Goal: Check status: Check status

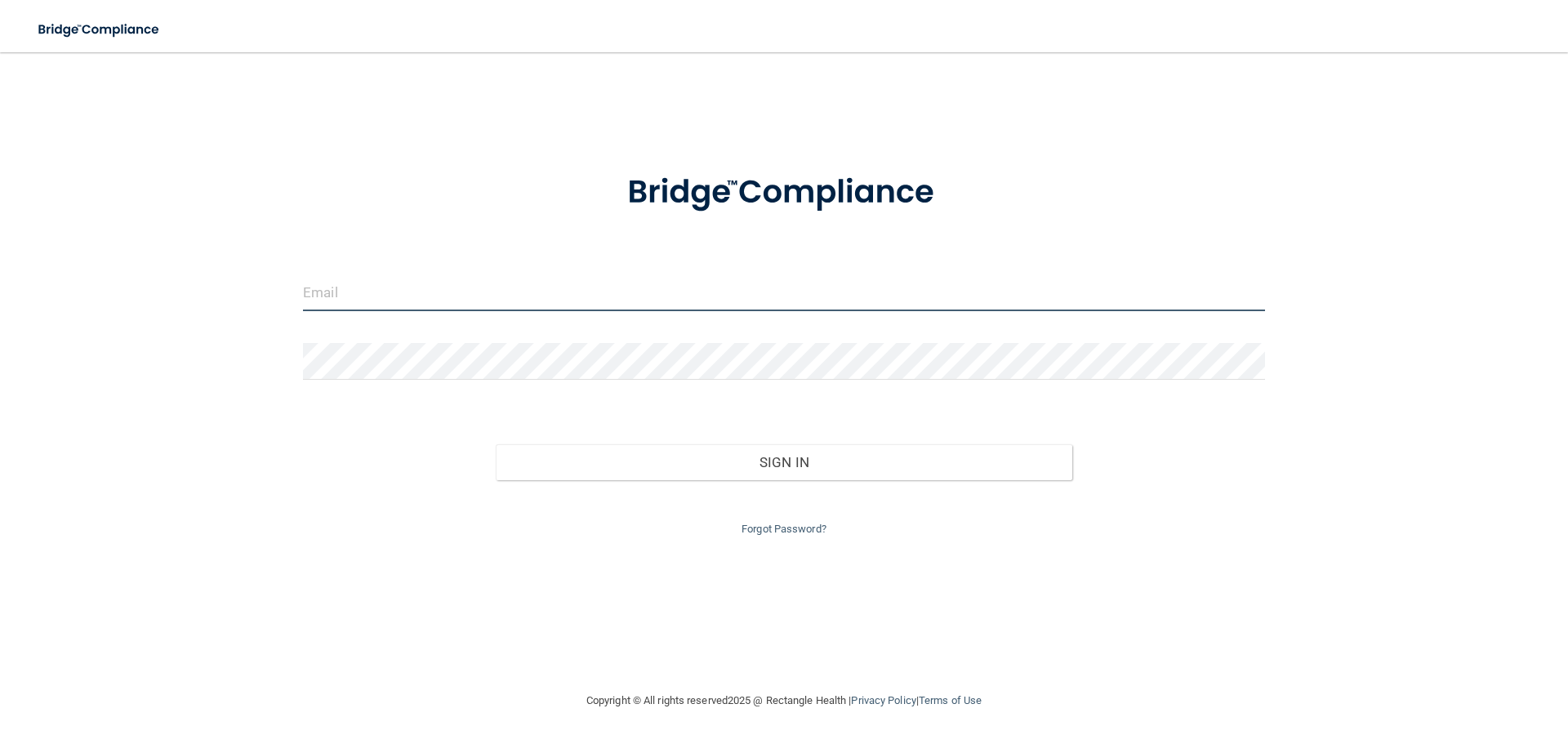
click at [557, 305] on input "email" at bounding box center [784, 293] width 962 height 37
type input "[EMAIL_ADDRESS][DOMAIN_NAME]"
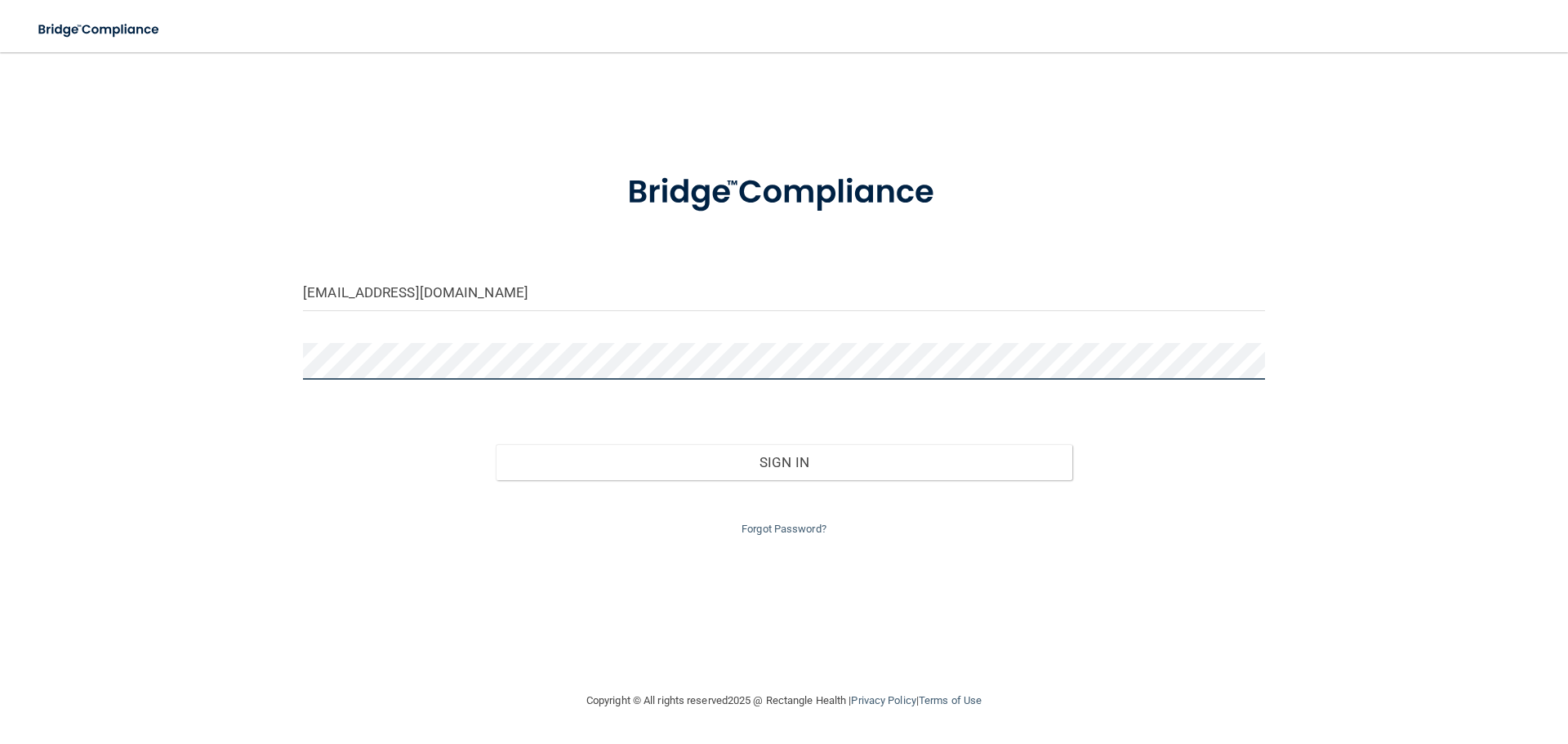
click at [496, 444] on button "Sign In" at bounding box center [784, 462] width 578 height 36
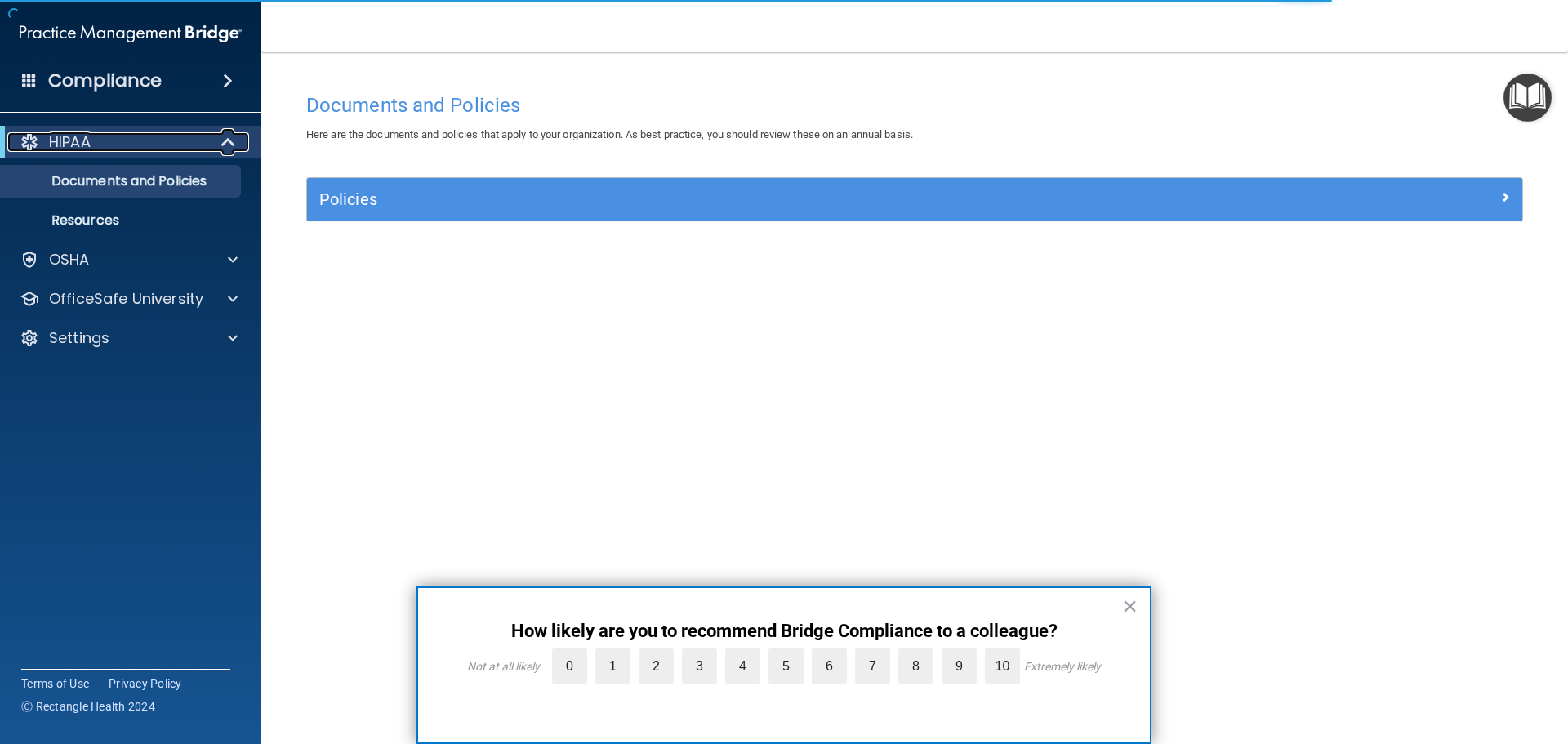
click at [148, 140] on div "HIPAA" at bounding box center [108, 142] width 202 height 19
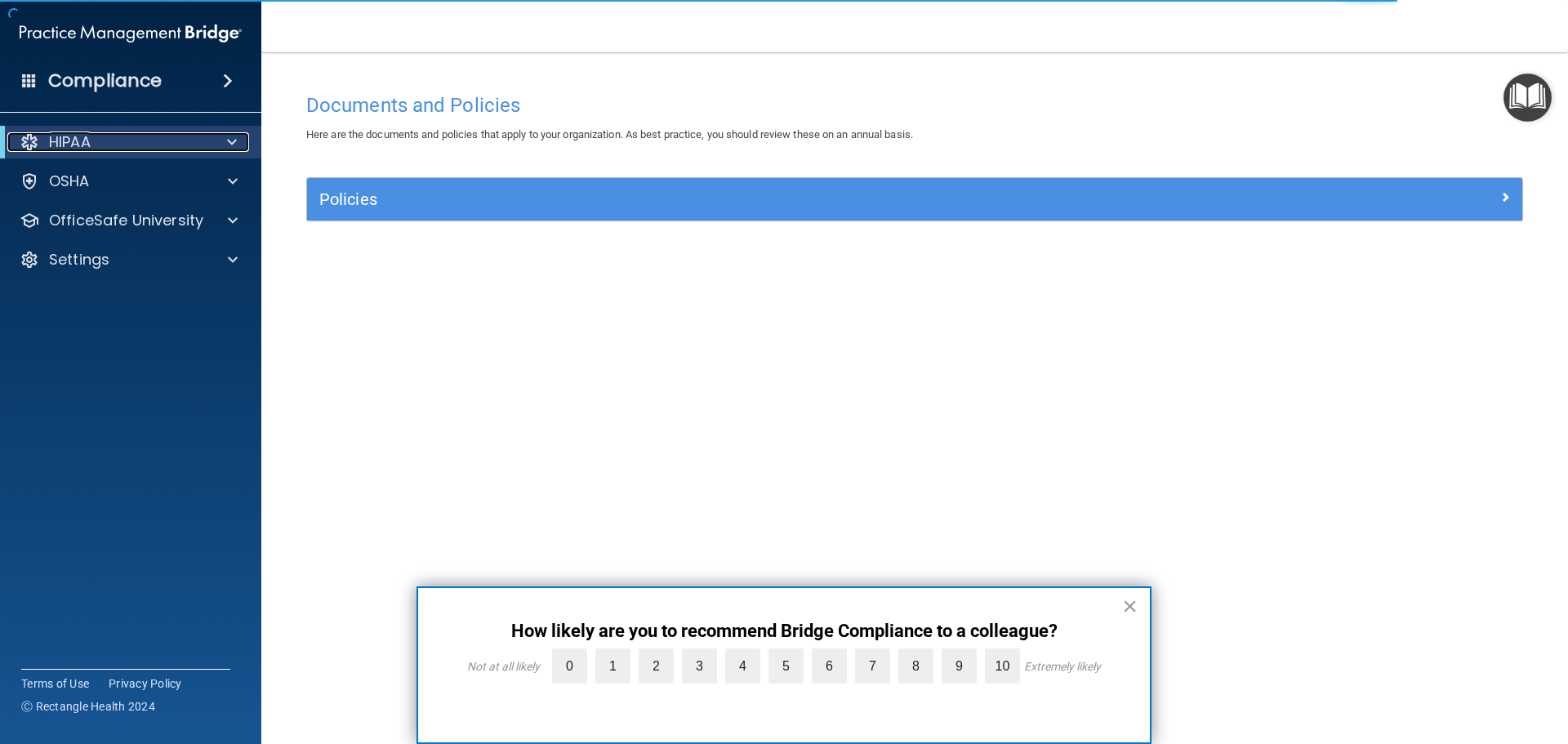
click at [148, 140] on div "HIPAA" at bounding box center [108, 142] width 202 height 19
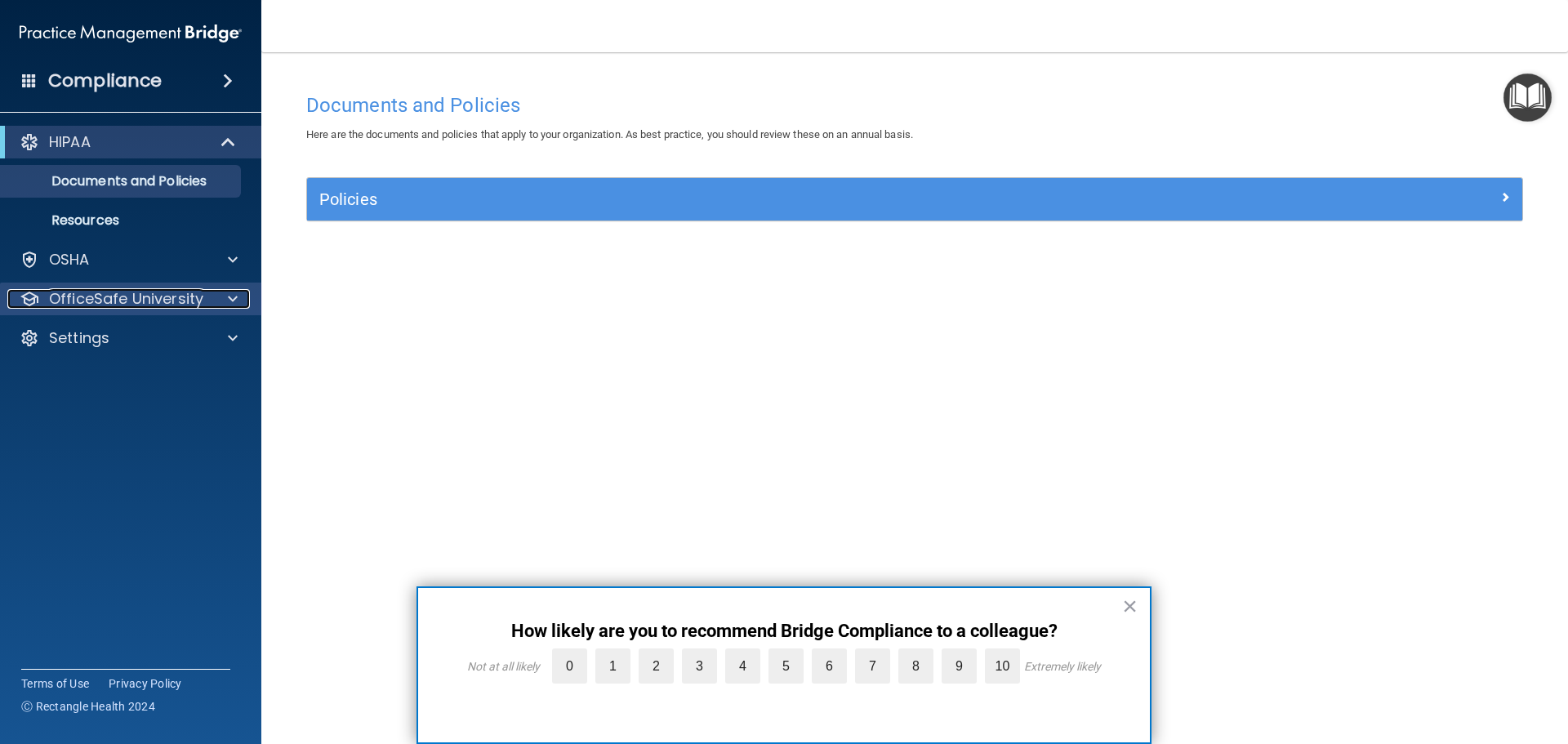
click at [182, 300] on p "OfficeSafe University" at bounding box center [126, 299] width 154 height 19
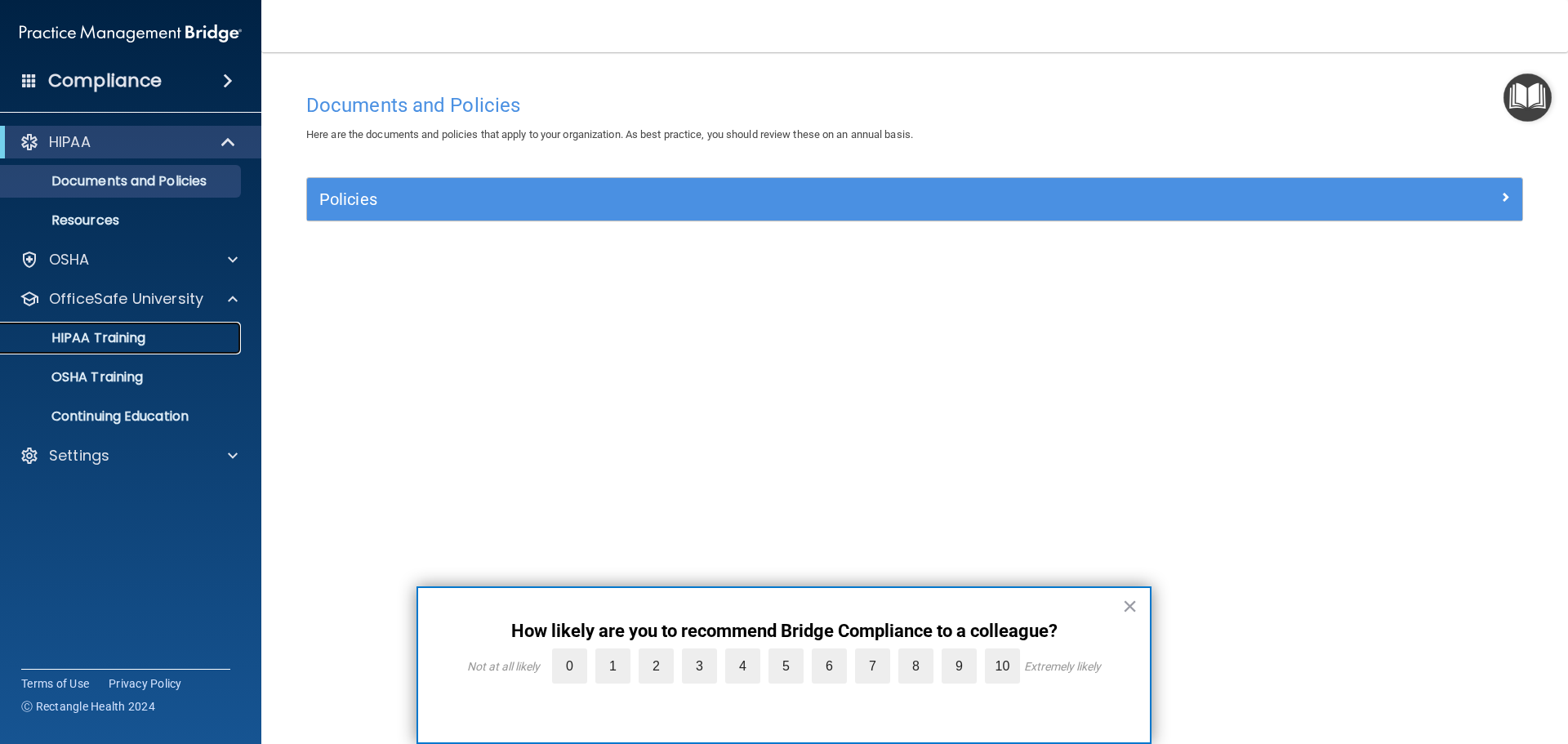
click at [125, 336] on p "HIPAA Training" at bounding box center [78, 337] width 135 height 16
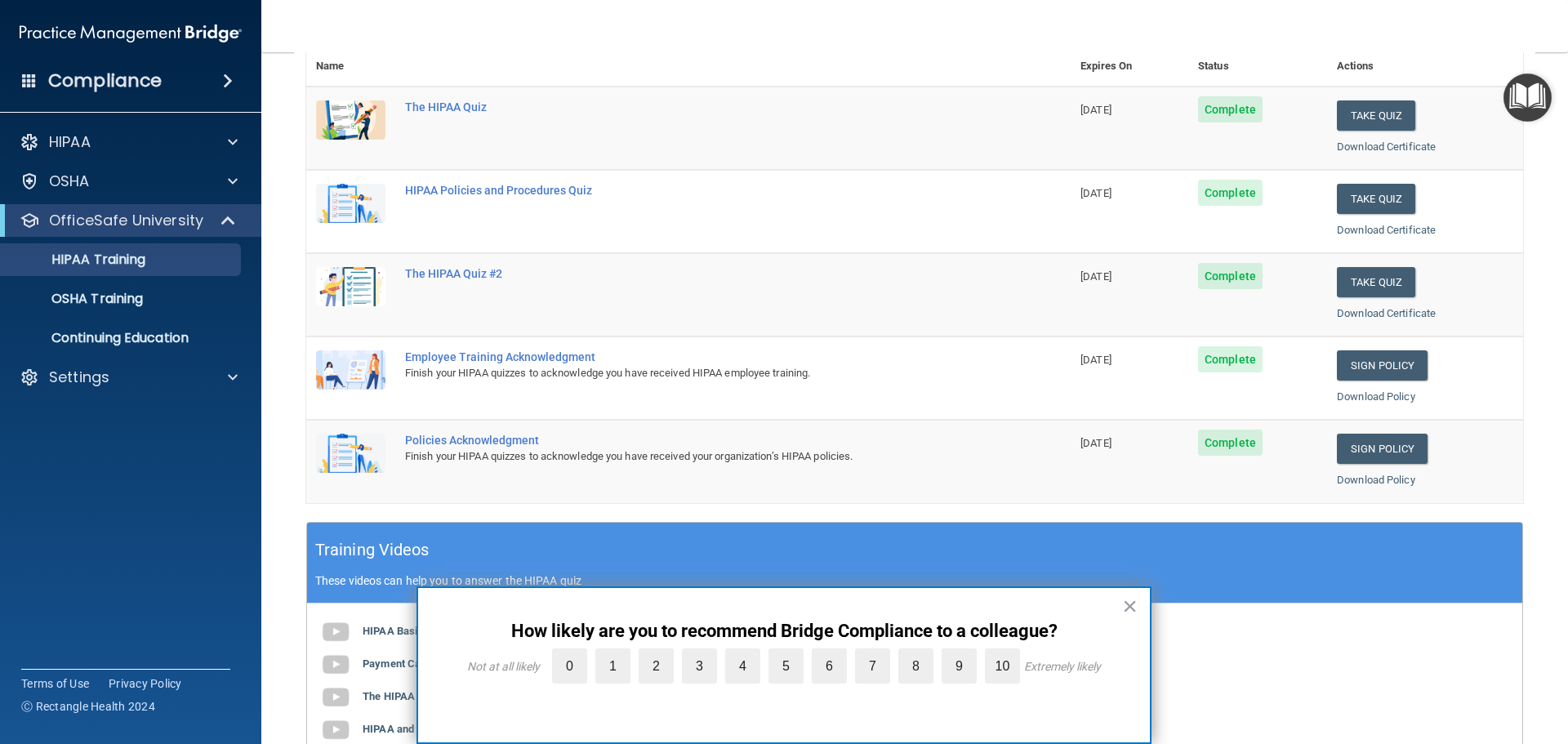
scroll to position [486, 0]
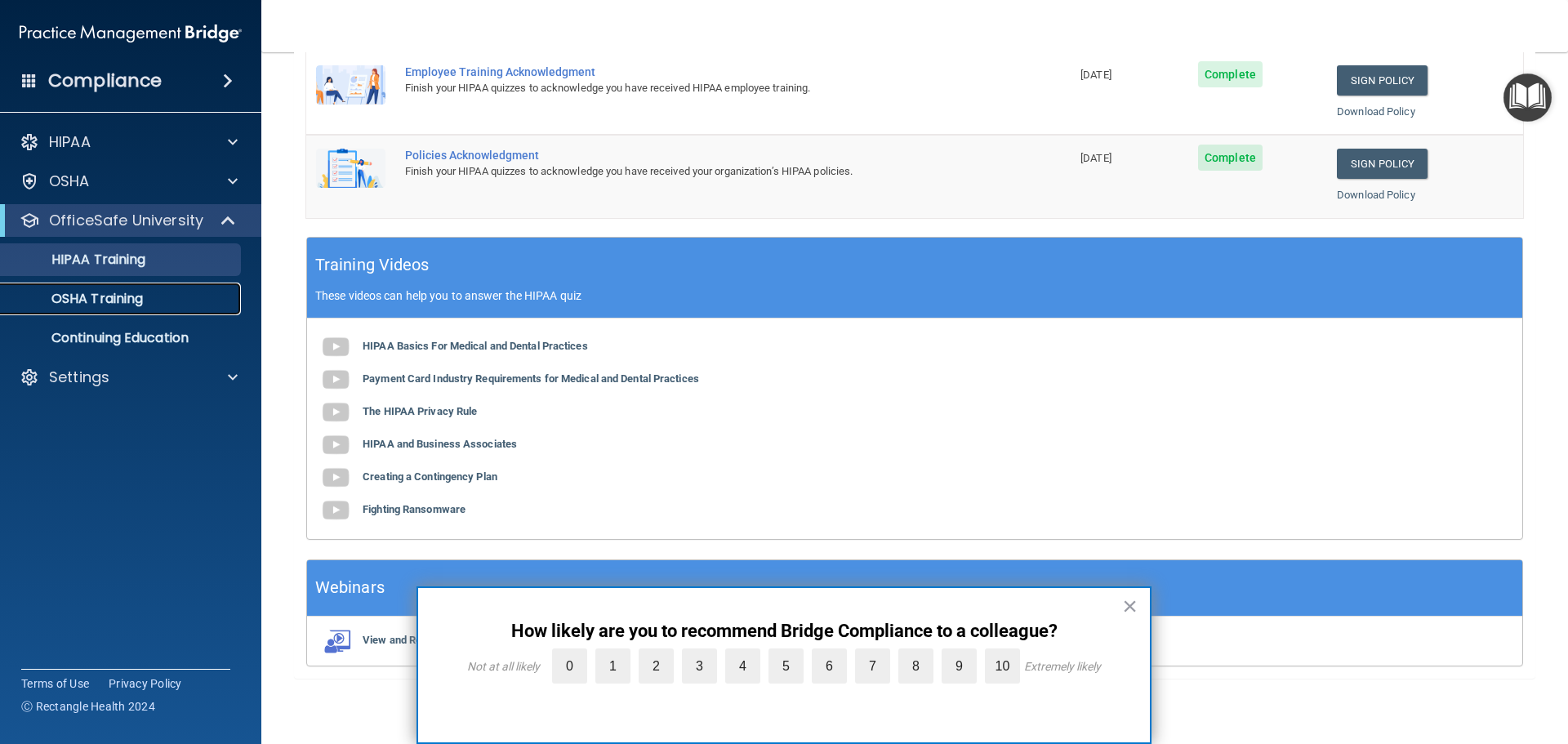
click at [108, 299] on p "OSHA Training" at bounding box center [76, 299] width 132 height 16
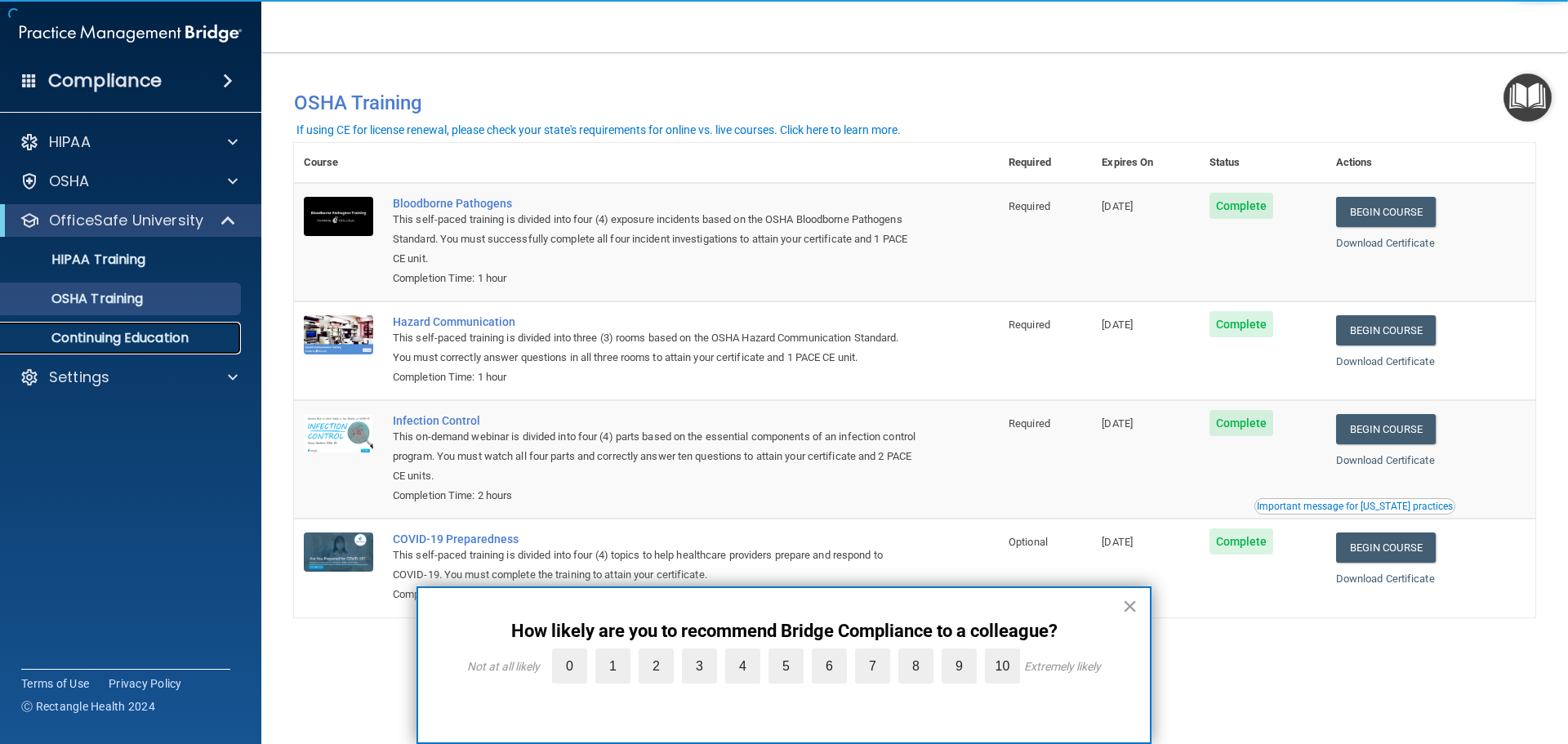
click at [115, 332] on p "Continuing Education" at bounding box center [122, 337] width 223 height 16
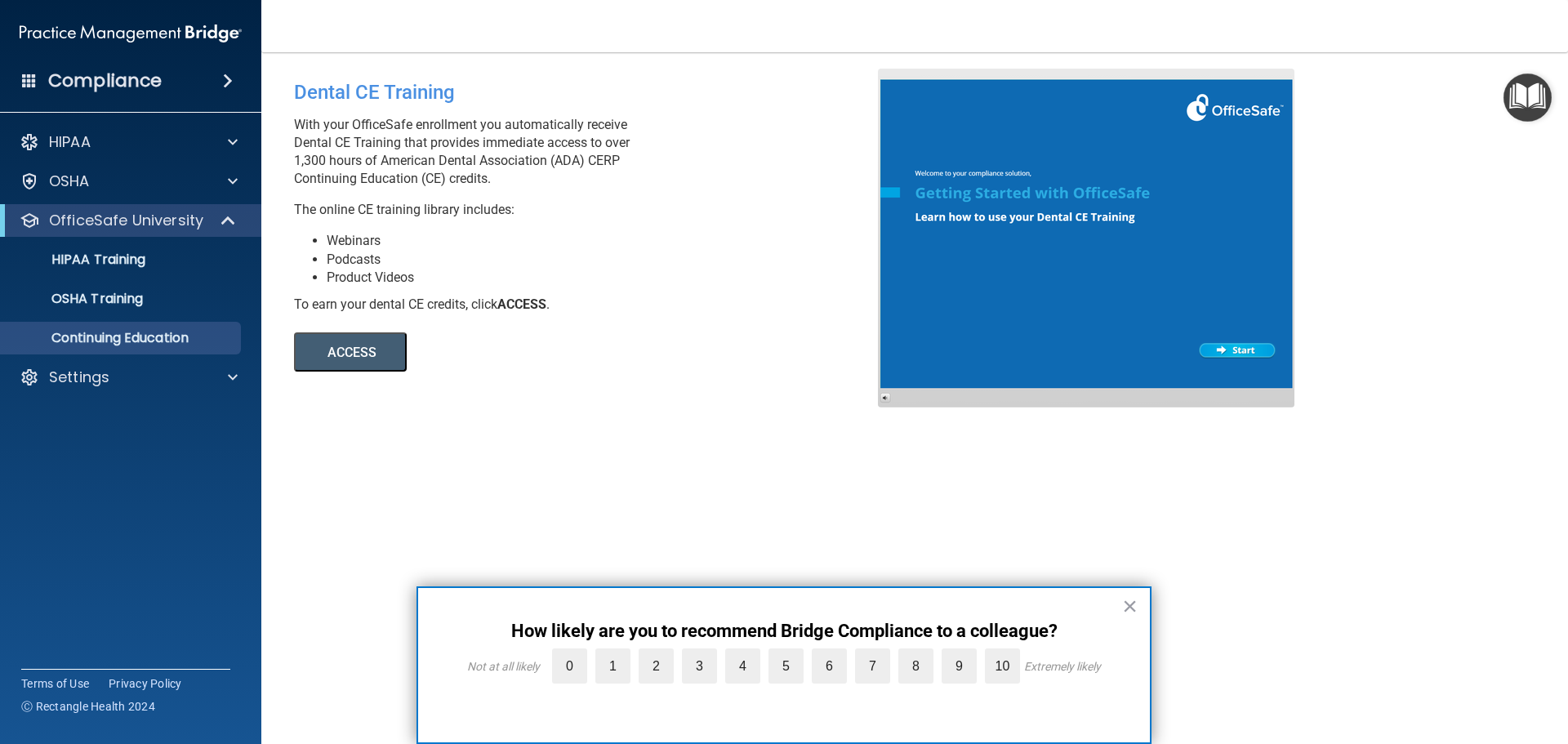
click at [328, 357] on button "ACCESS" at bounding box center [350, 352] width 113 height 40
click at [68, 374] on p "Settings" at bounding box center [79, 377] width 61 height 19
click at [84, 424] on p "My Account" at bounding box center [122, 415] width 223 height 16
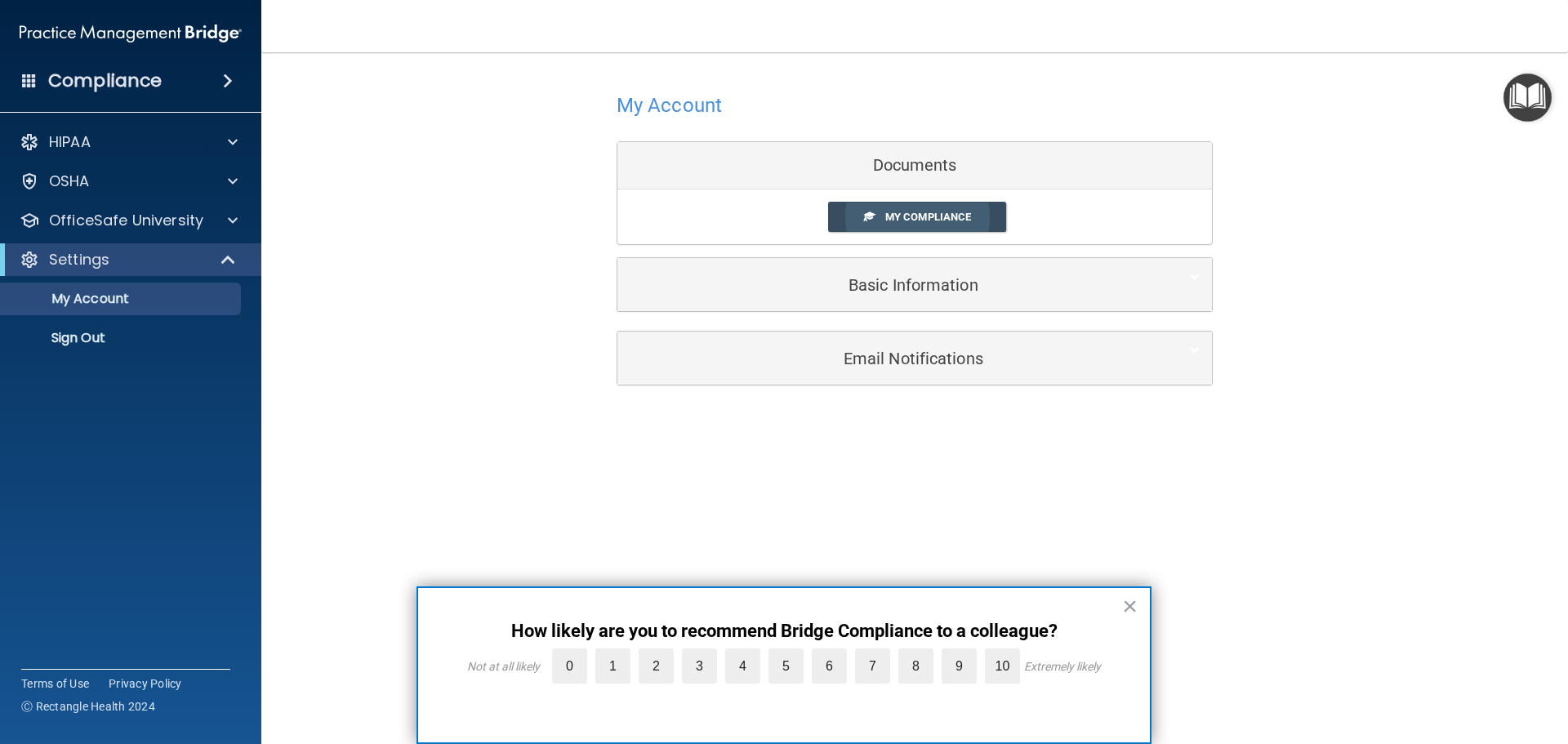
click at [933, 223] on span "My Compliance" at bounding box center [928, 217] width 86 height 13
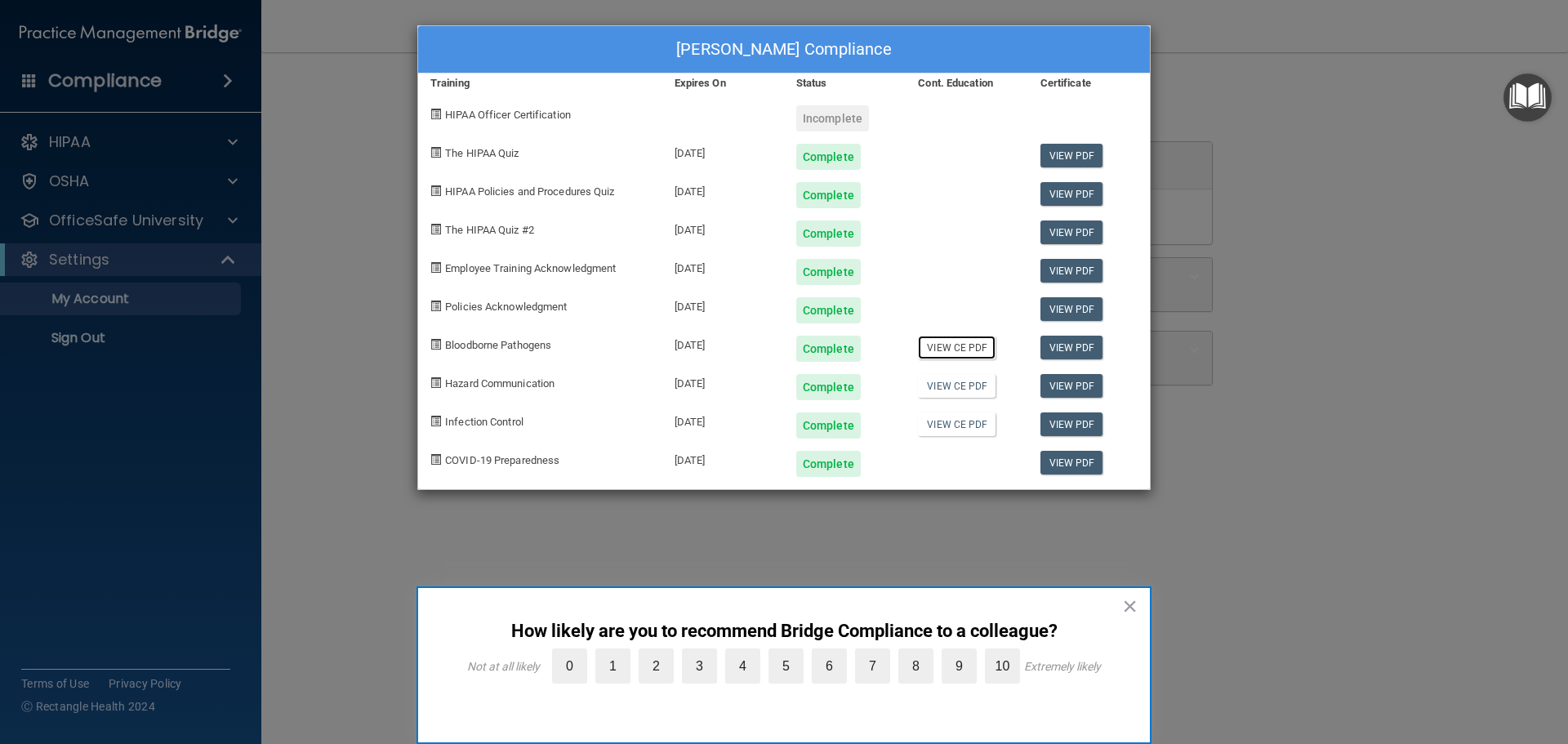
click at [962, 345] on link "View CE PDF" at bounding box center [957, 347] width 77 height 24
click at [942, 383] on link "View CE PDF" at bounding box center [957, 385] width 77 height 24
click at [976, 424] on link "View CE PDF" at bounding box center [957, 424] width 77 height 24
click at [462, 109] on span "HIPAA Officer Certification" at bounding box center [508, 115] width 125 height 13
click at [436, 114] on span at bounding box center [435, 114] width 11 height 11
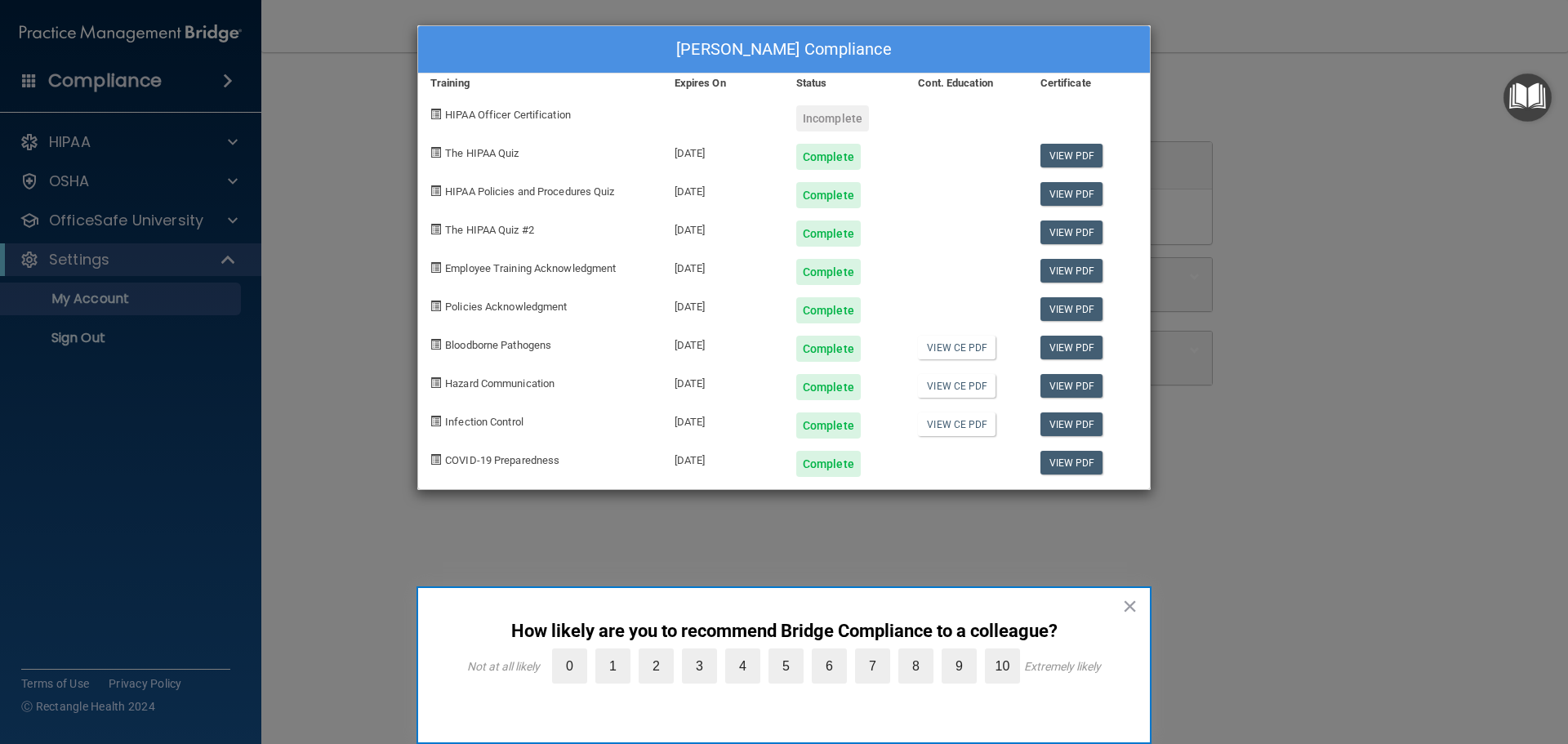
click at [433, 112] on span at bounding box center [435, 114] width 11 height 11
click at [1129, 610] on button "×" at bounding box center [1130, 605] width 15 height 26
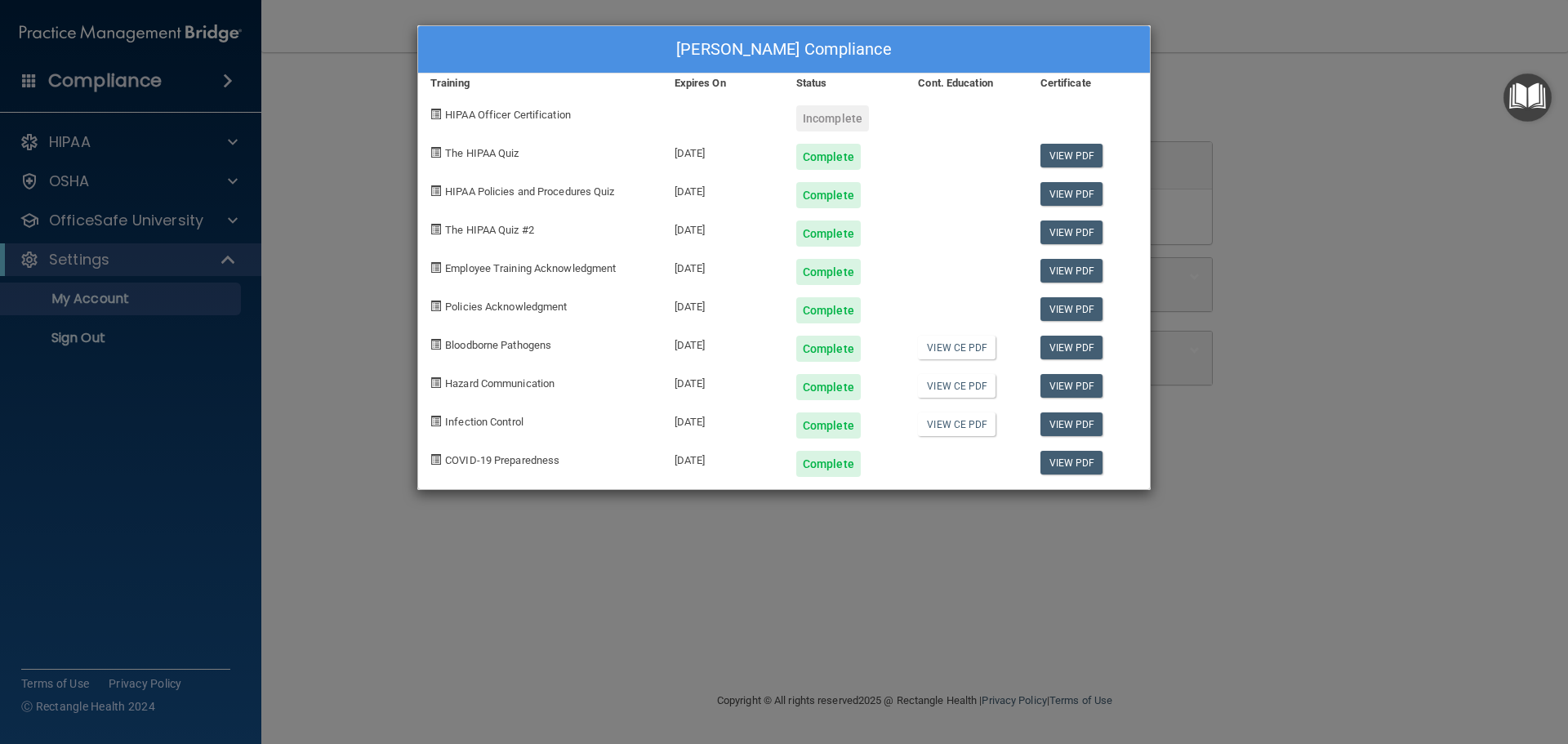
click at [434, 111] on span at bounding box center [435, 114] width 11 height 11
drag, startPoint x: 1106, startPoint y: 70, endPoint x: 1113, endPoint y: 128, distance: 58.4
click at [1105, 70] on div "[PERSON_NAME] Compliance" at bounding box center [784, 49] width 732 height 47
click at [140, 152] on div "[PERSON_NAME] Compliance Training Expires On Status Cont. Education Certificate…" at bounding box center [784, 372] width 1568 height 744
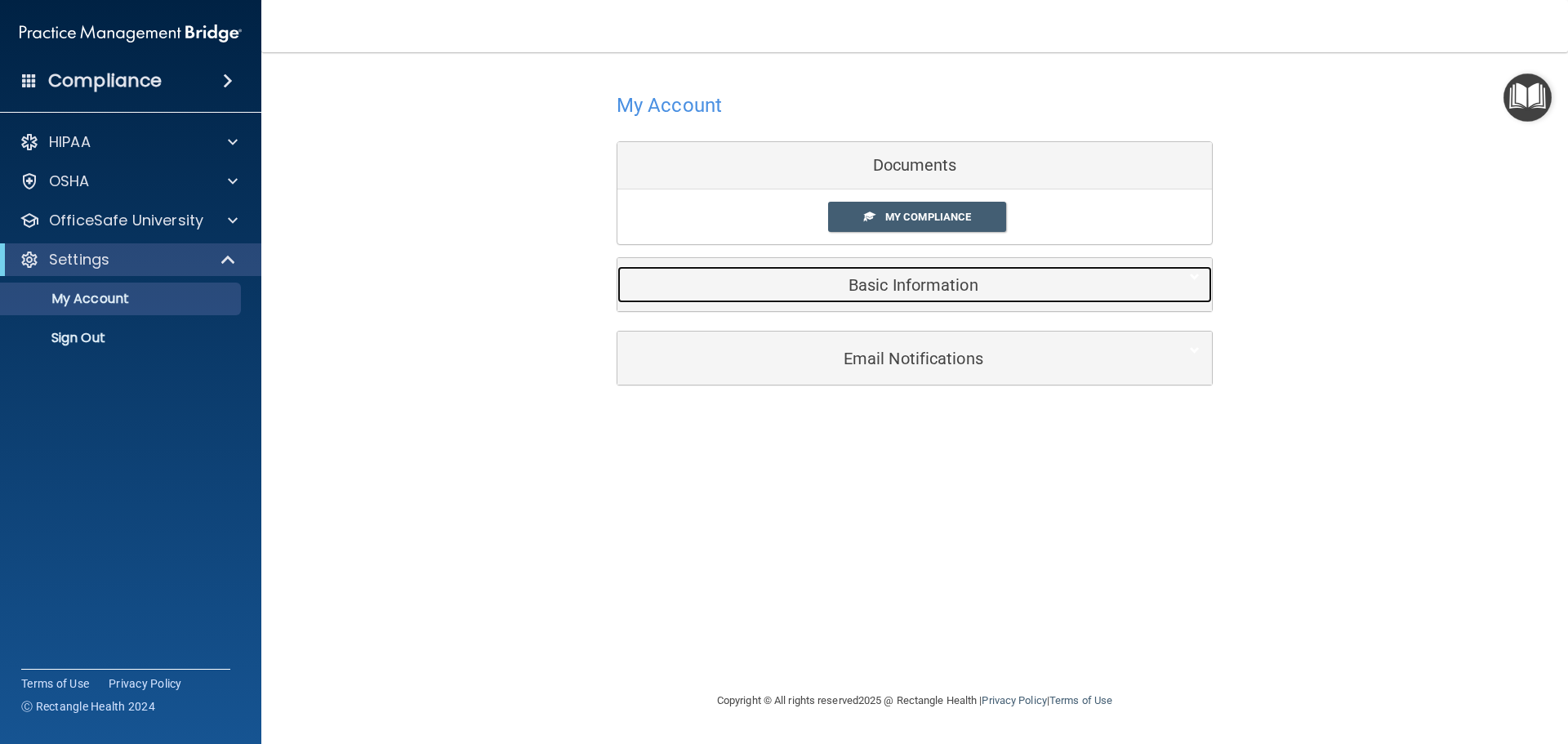
click at [857, 290] on h5 "Basic Information" at bounding box center [890, 284] width 521 height 18
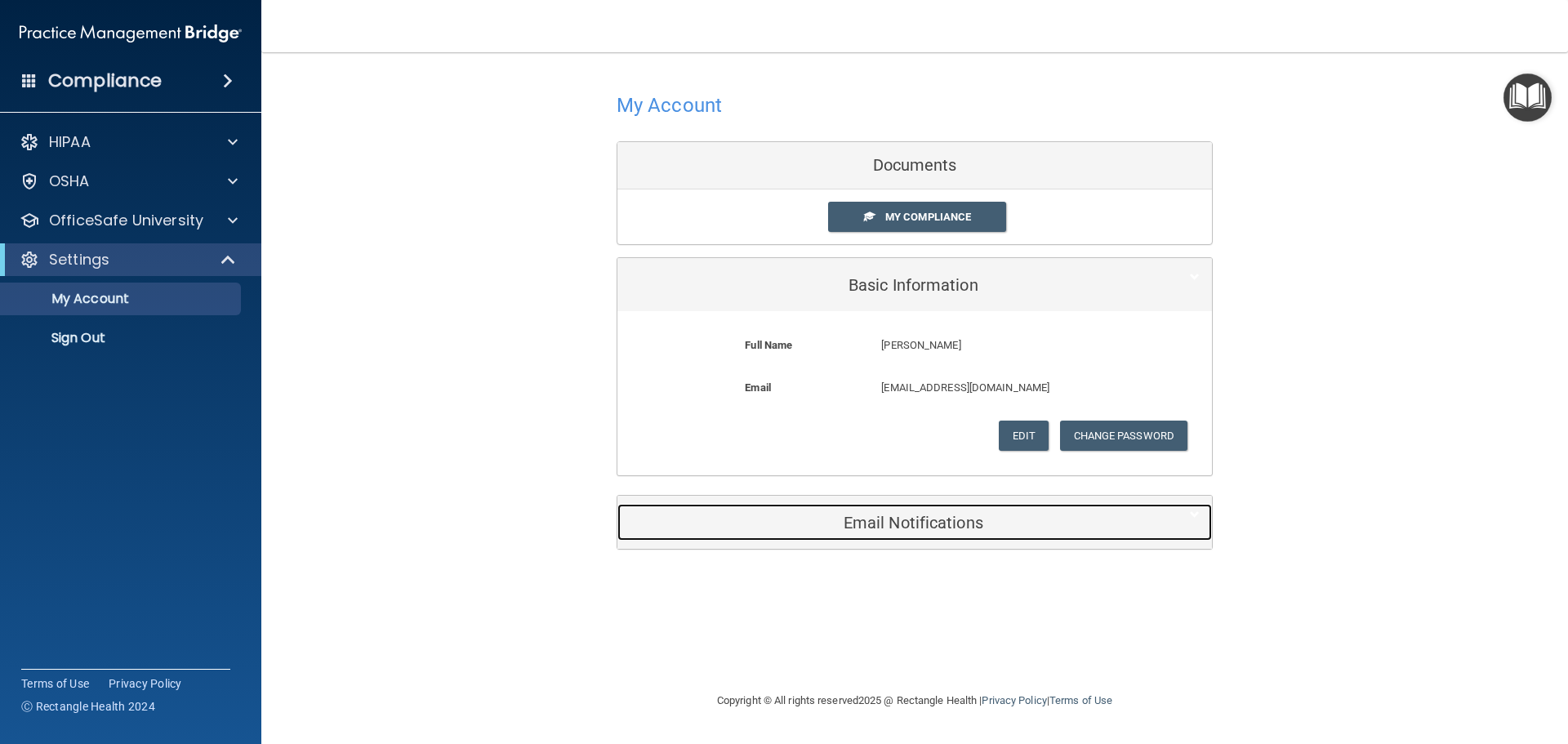
click at [823, 532] on div "Email Notifications" at bounding box center [889, 522] width 545 height 37
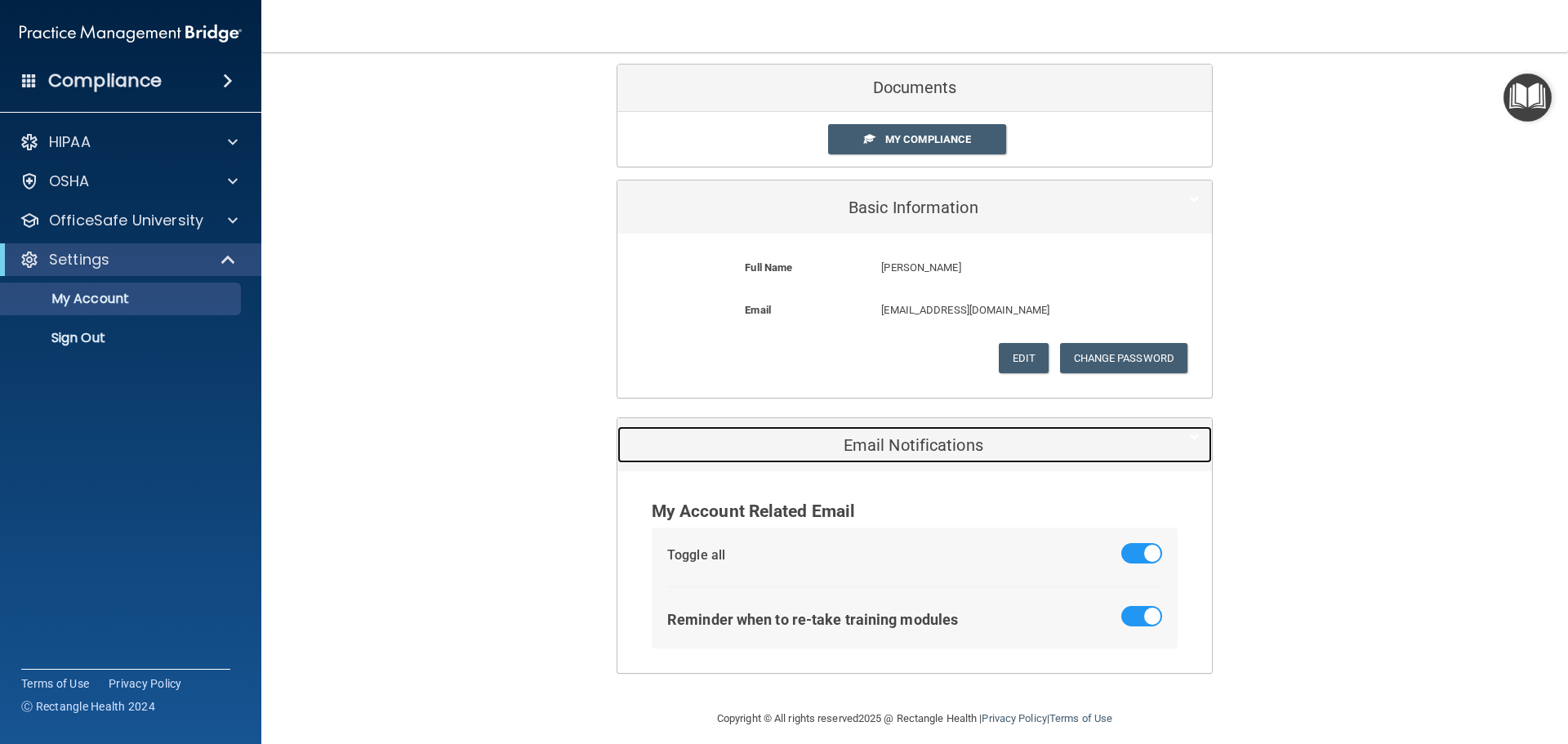
scroll to position [92, 0]
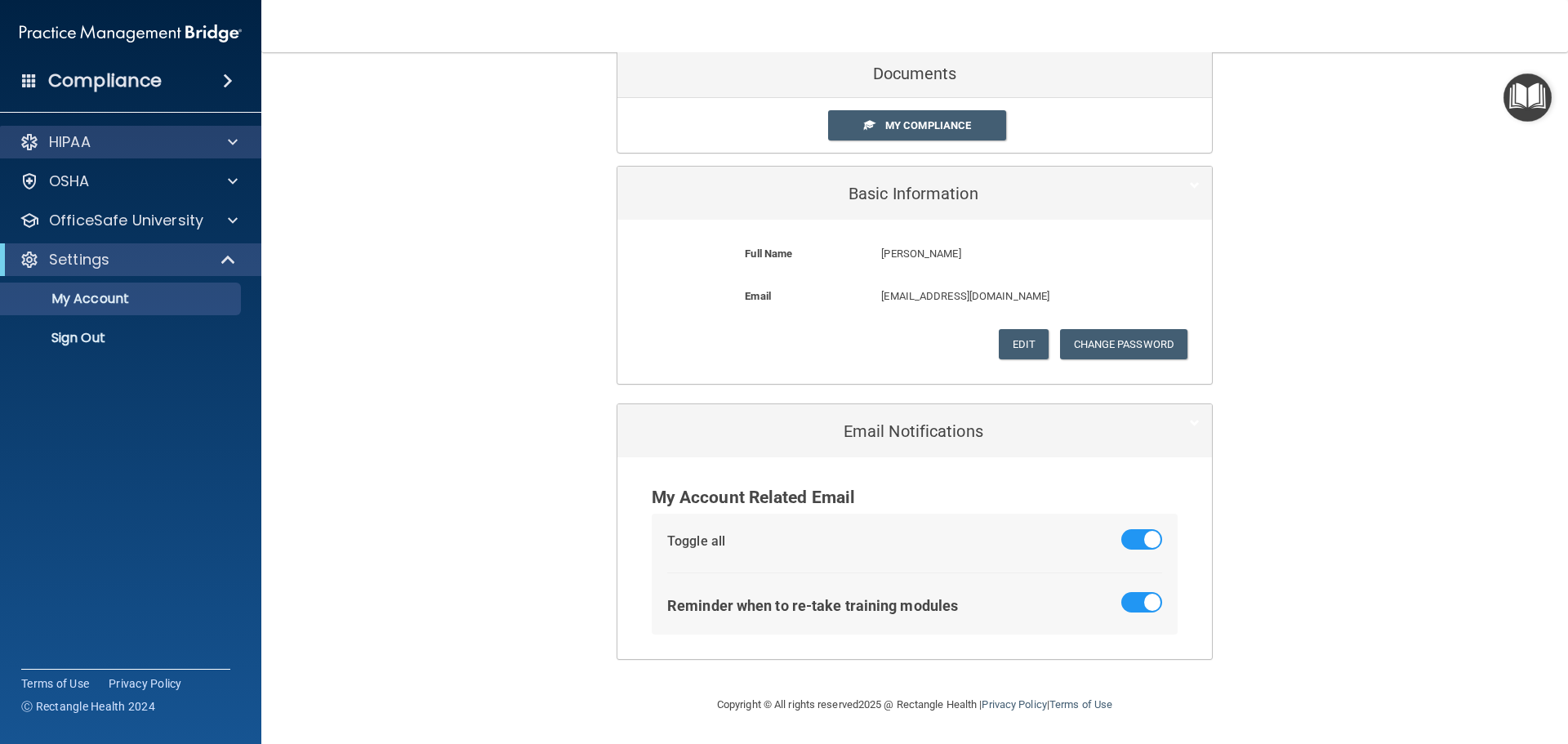
click at [58, 131] on div "HIPAA" at bounding box center [131, 142] width 262 height 33
click at [233, 140] on span at bounding box center [232, 142] width 10 height 19
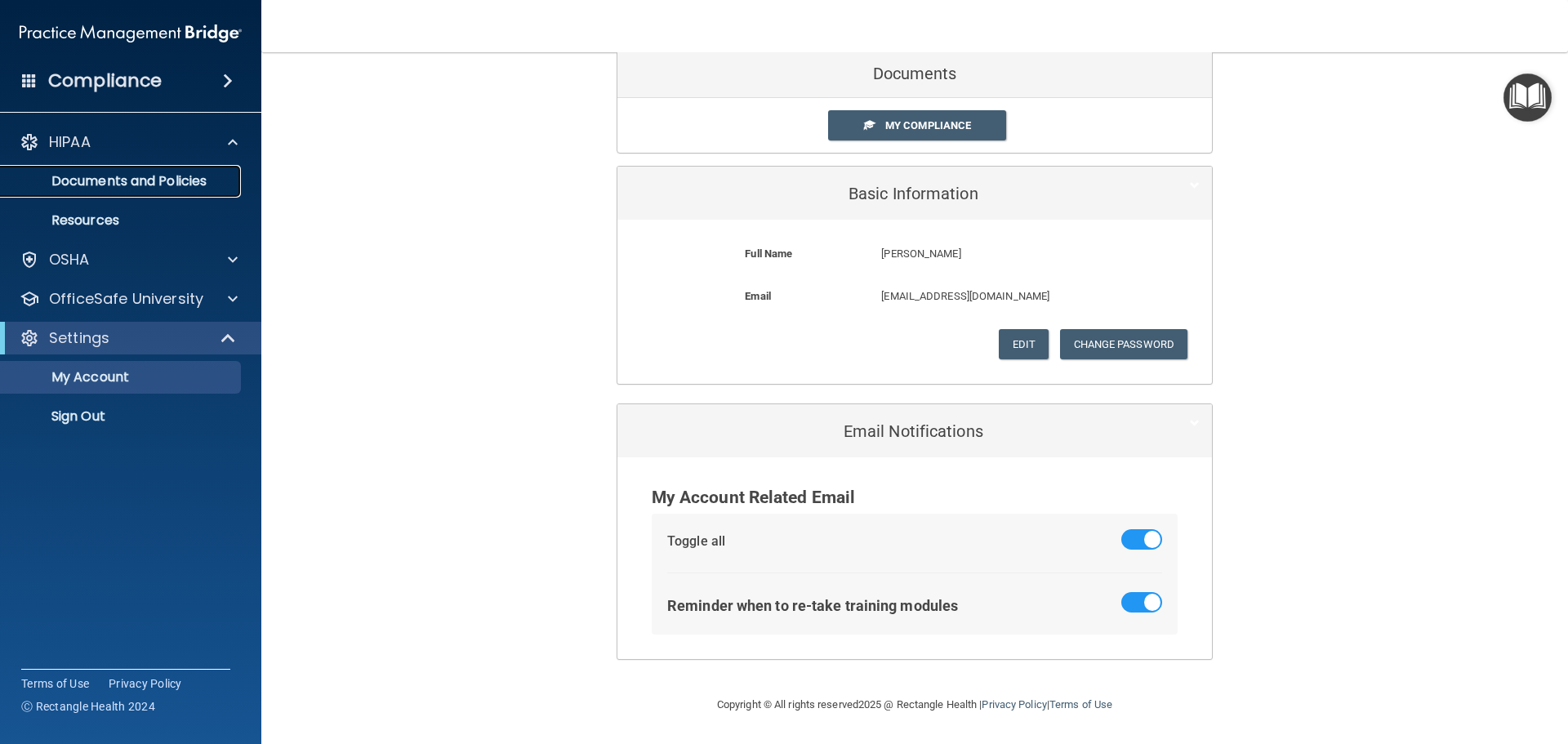
click at [178, 181] on p "Documents and Policies" at bounding box center [122, 181] width 223 height 16
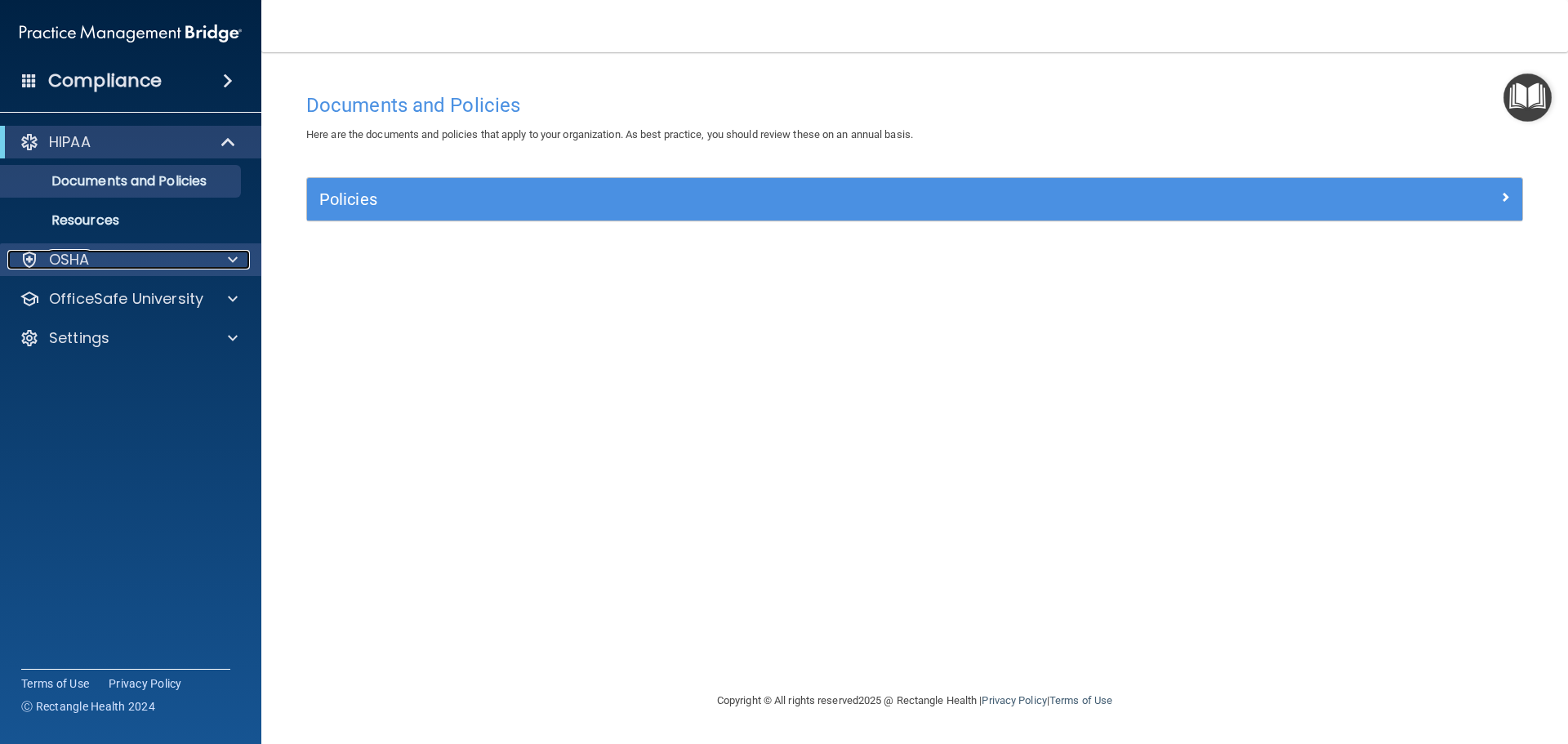
click at [155, 258] on div "OSHA" at bounding box center [109, 259] width 203 height 19
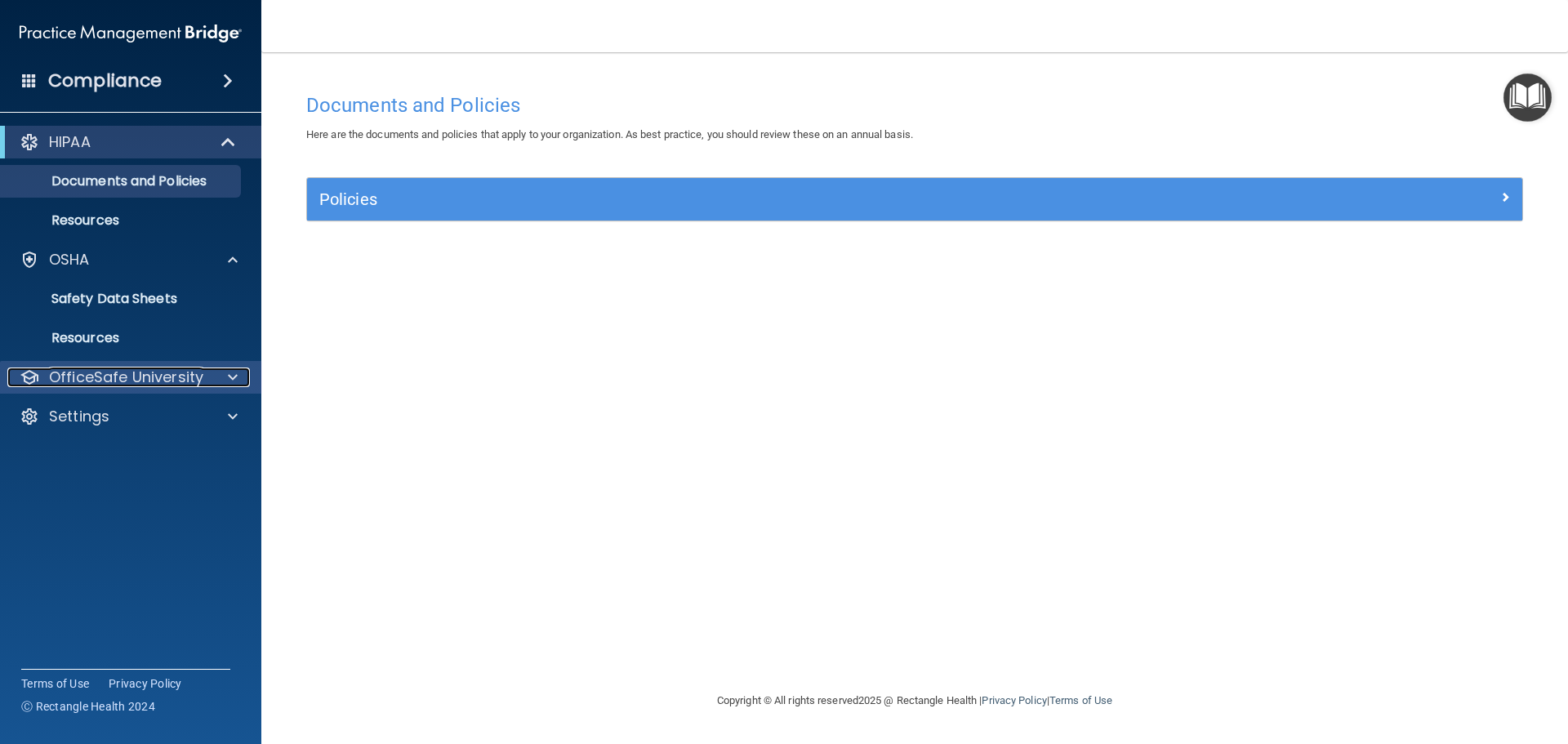
click at [143, 377] on p "OfficeSafe University" at bounding box center [126, 377] width 154 height 19
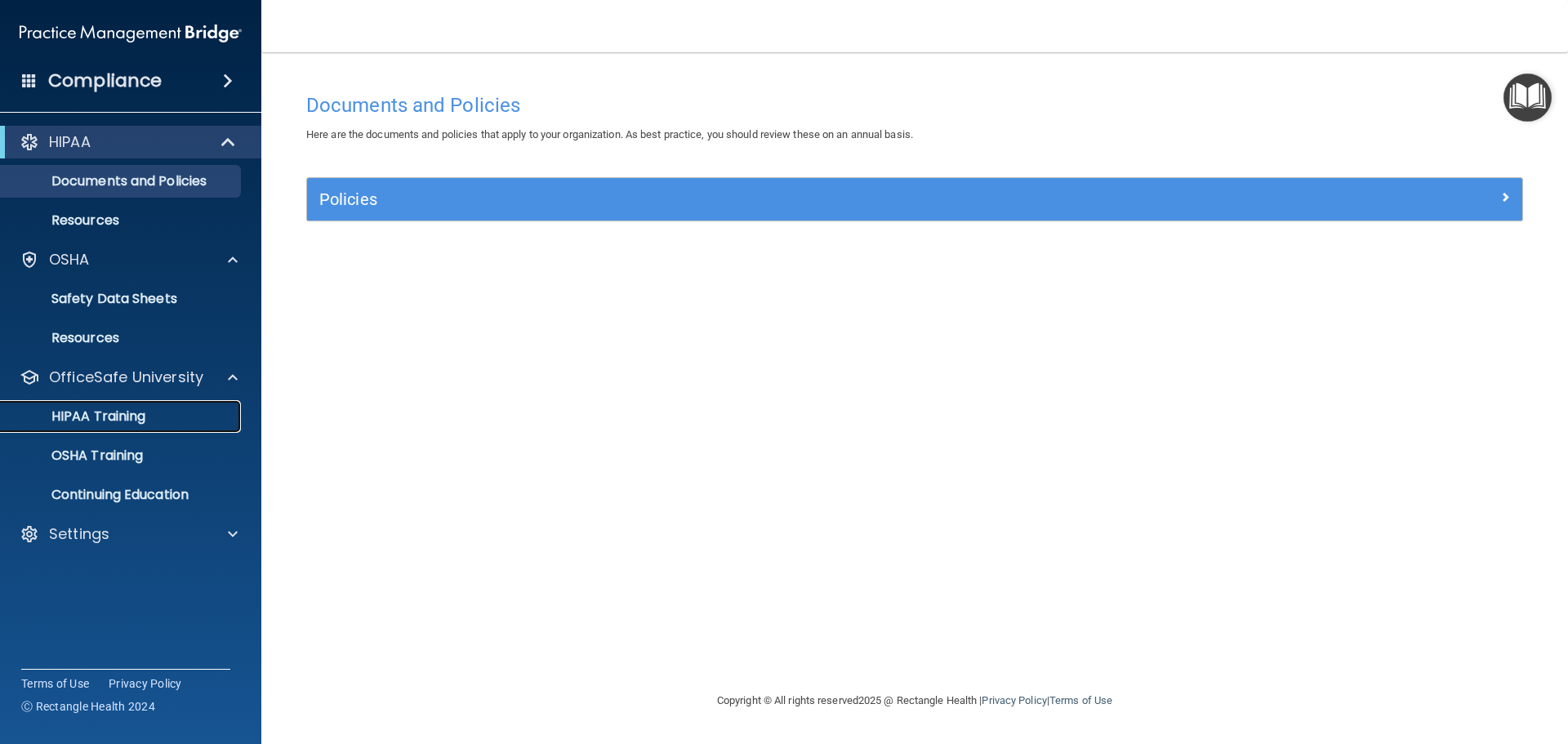
click at [101, 423] on p "HIPAA Training" at bounding box center [78, 415] width 135 height 16
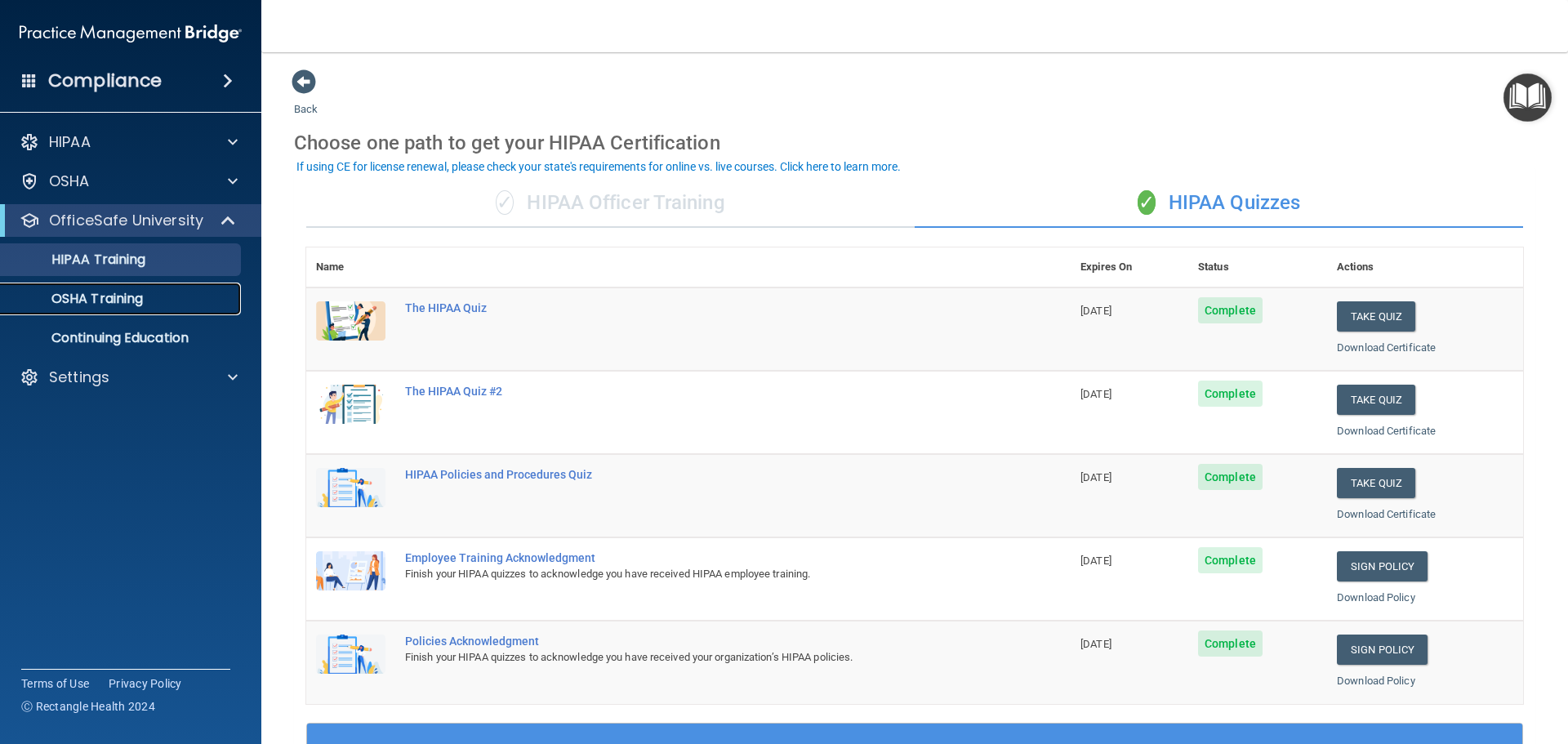
click at [89, 296] on p "OSHA Training" at bounding box center [76, 299] width 132 height 16
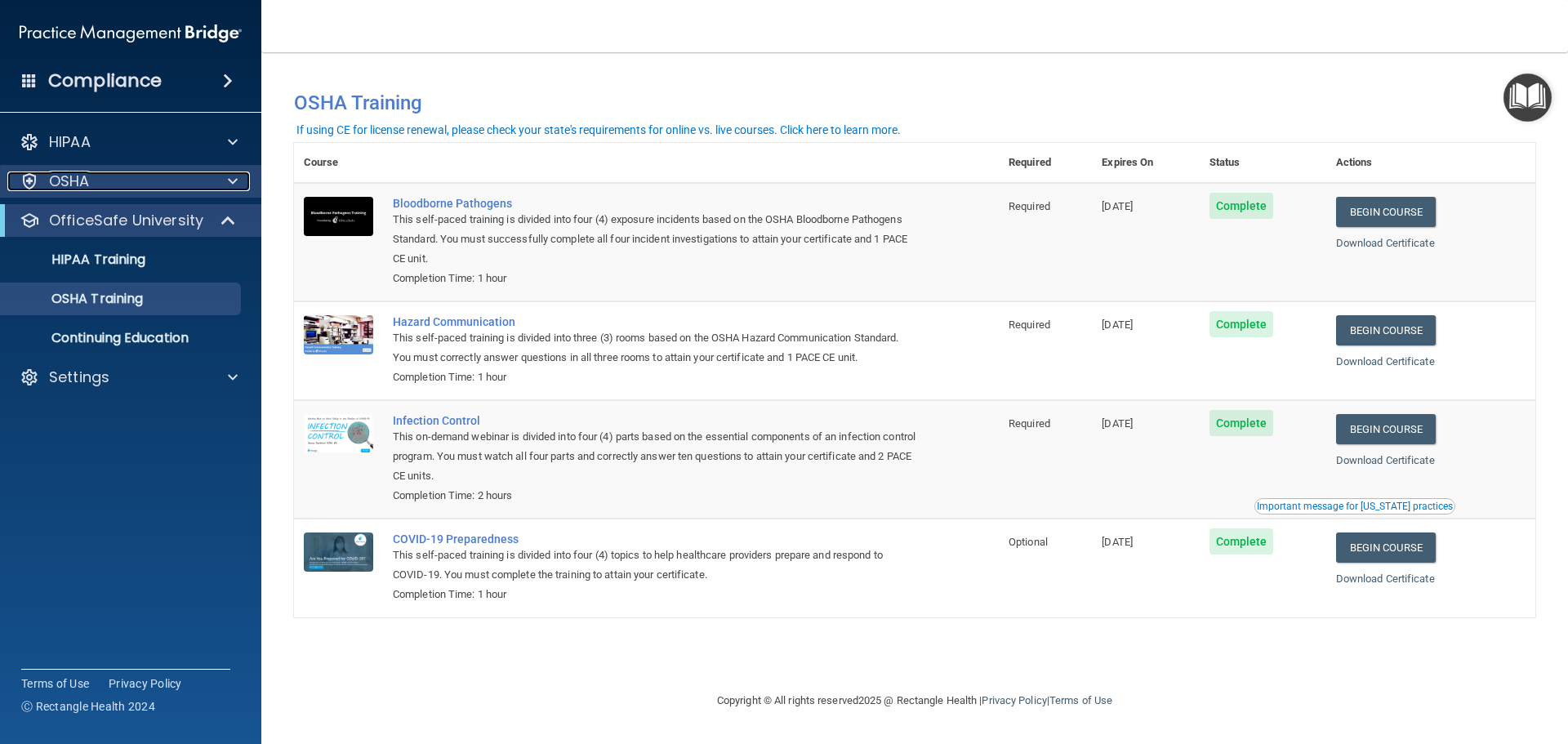
click at [137, 189] on div "OSHA" at bounding box center [109, 181] width 203 height 19
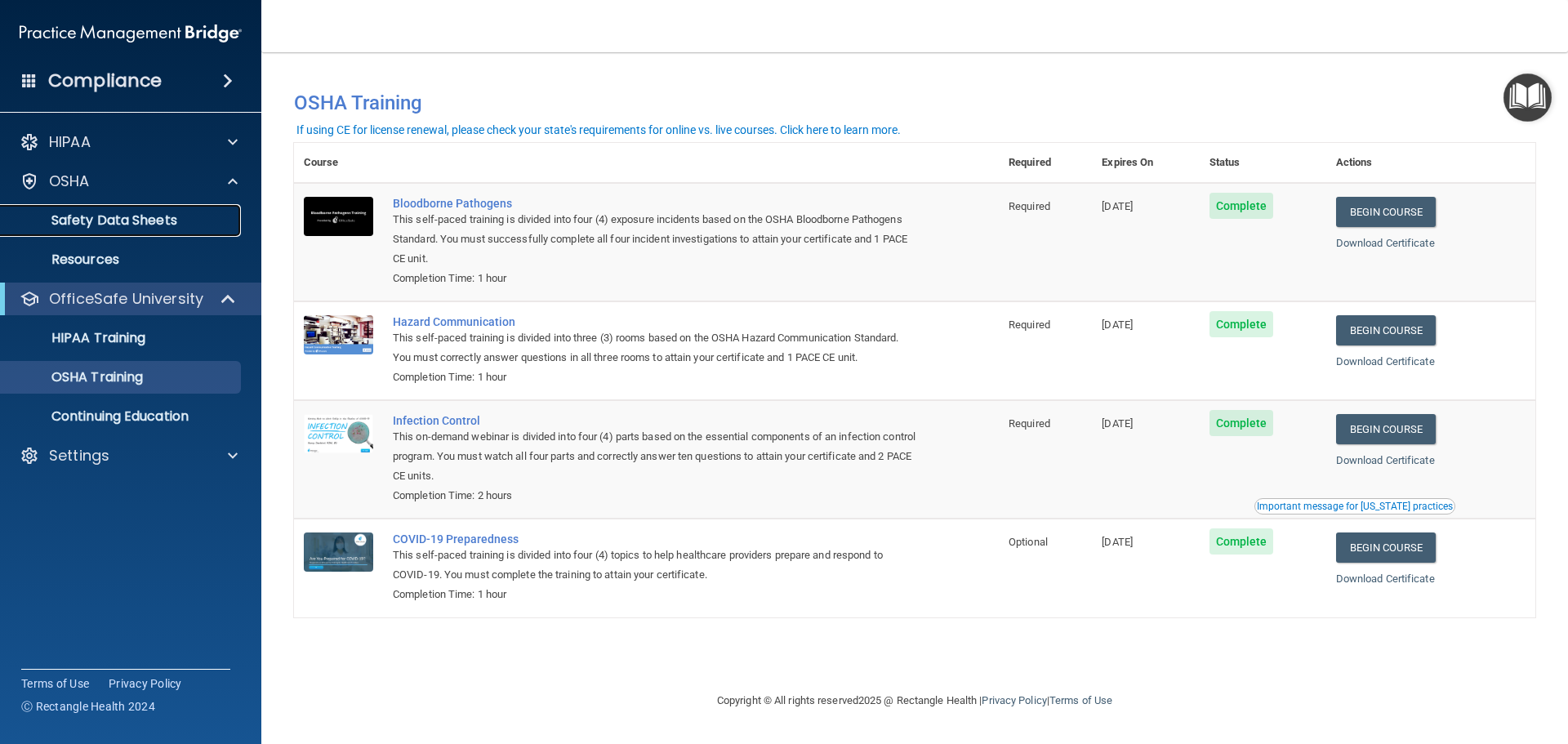
click at [136, 216] on p "Safety Data Sheets" at bounding box center [122, 220] width 223 height 16
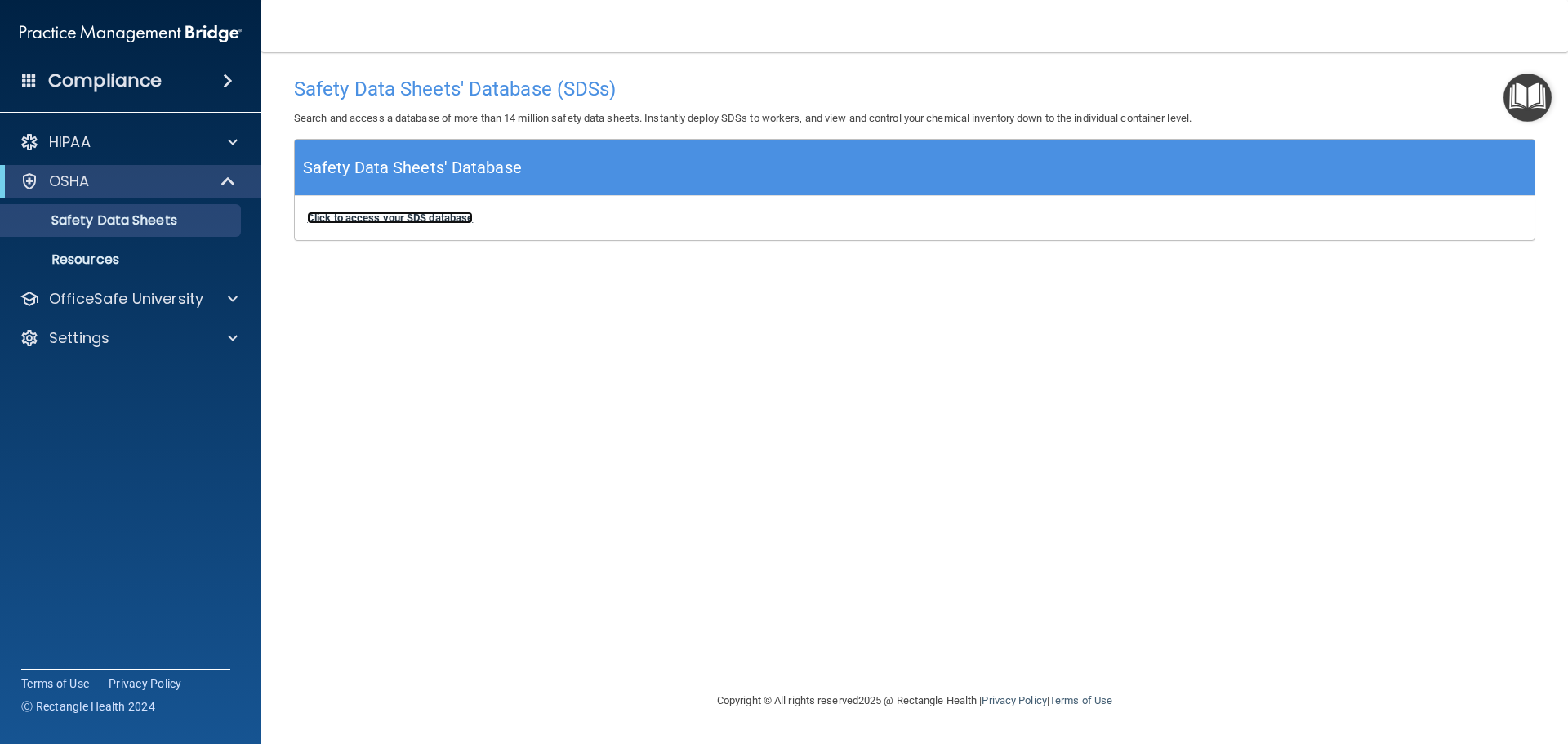
click at [355, 214] on b "Click to access your SDS database" at bounding box center [390, 217] width 166 height 13
click at [118, 171] on div "OSHA" at bounding box center [130, 181] width 261 height 33
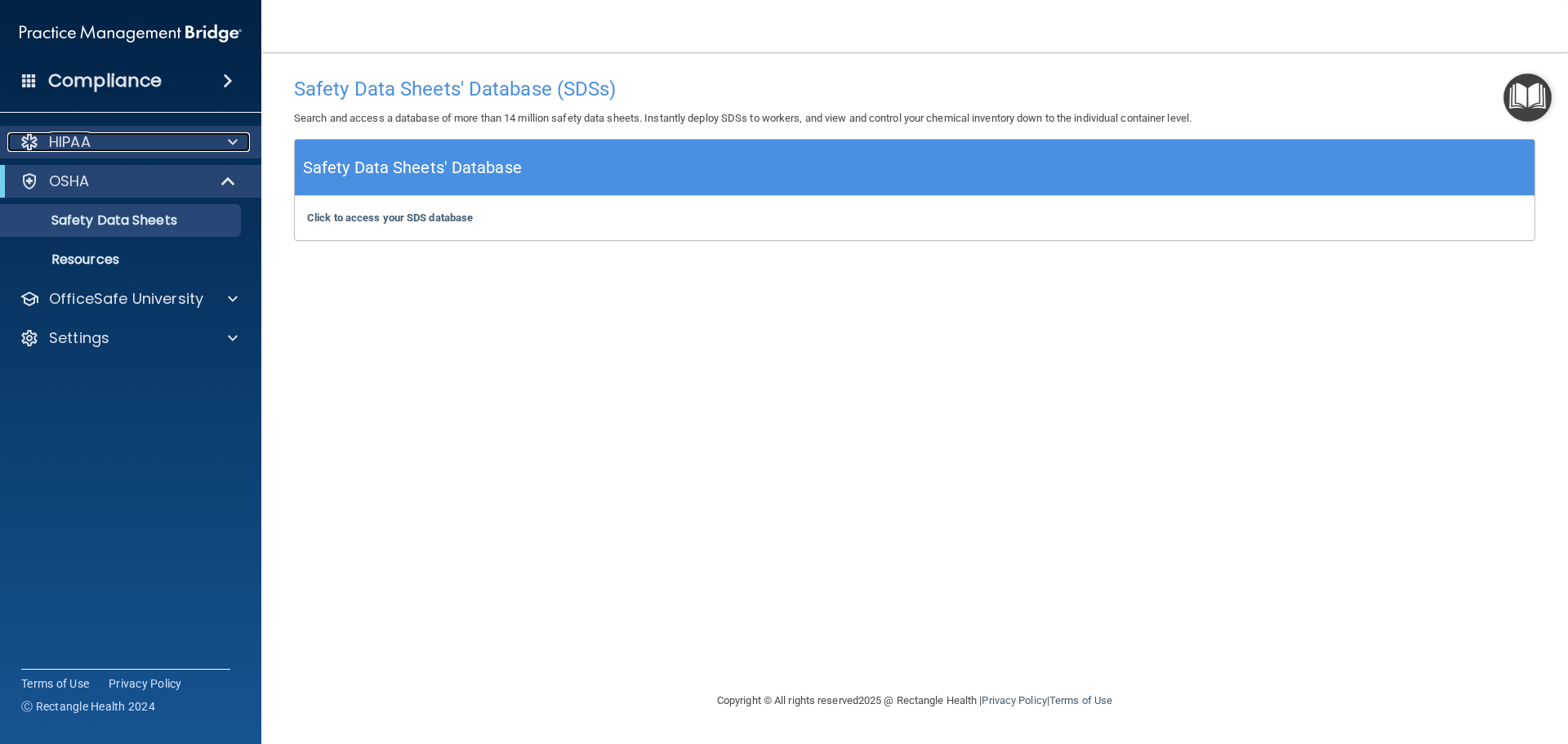
click at [132, 144] on div "HIPAA" at bounding box center [109, 142] width 203 height 19
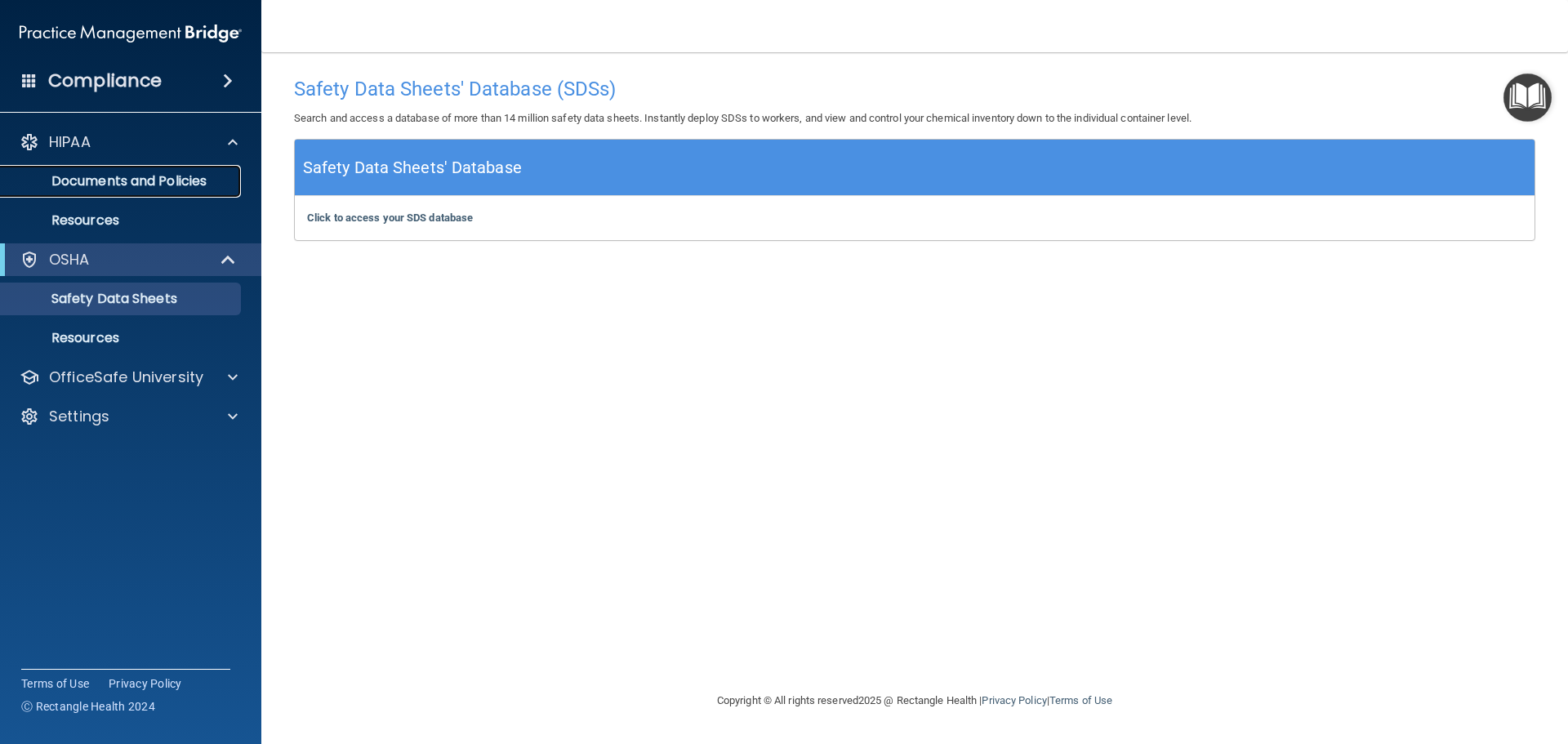
click at [100, 180] on p "Documents and Policies" at bounding box center [122, 181] width 223 height 16
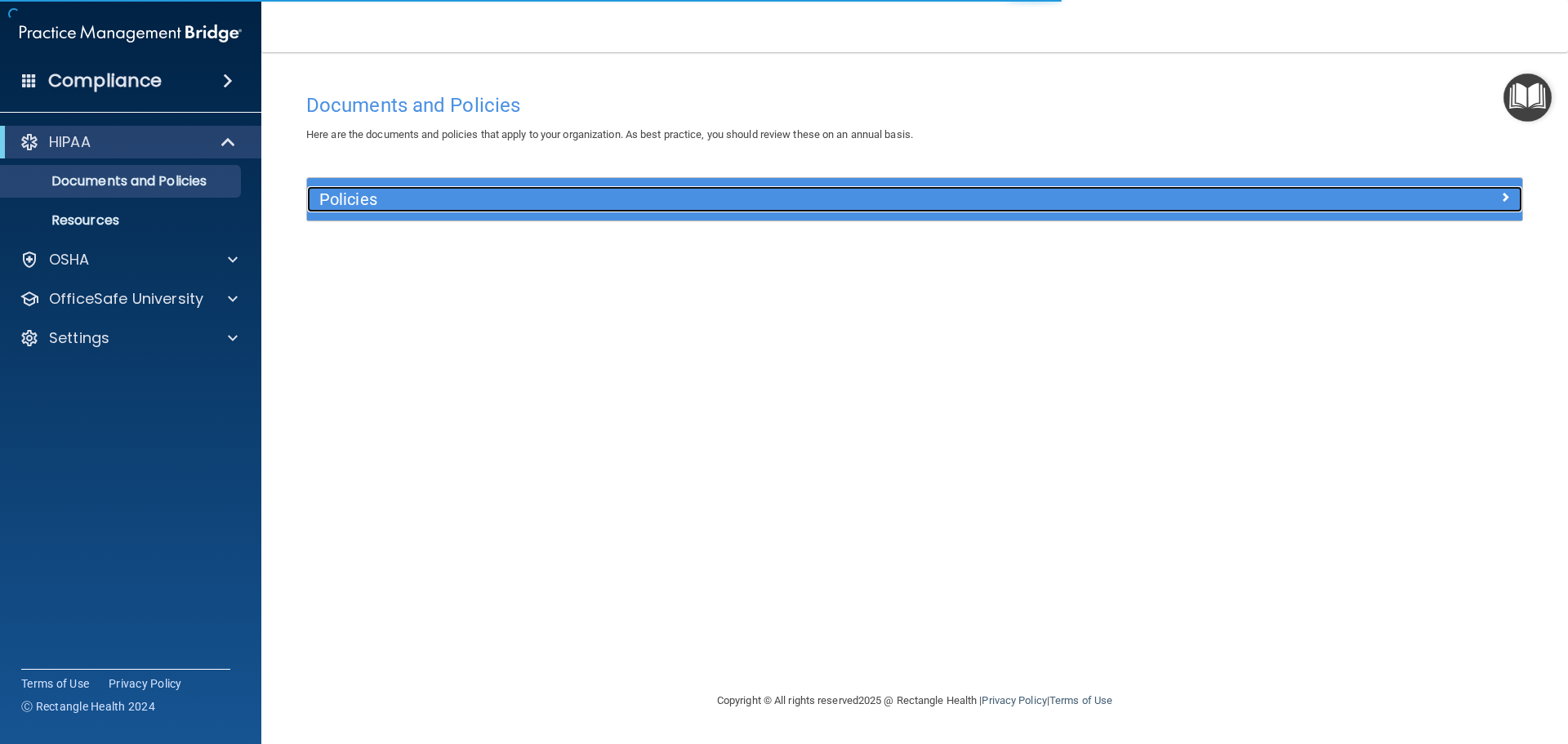
click at [396, 195] on h5 "Policies" at bounding box center [763, 199] width 887 height 18
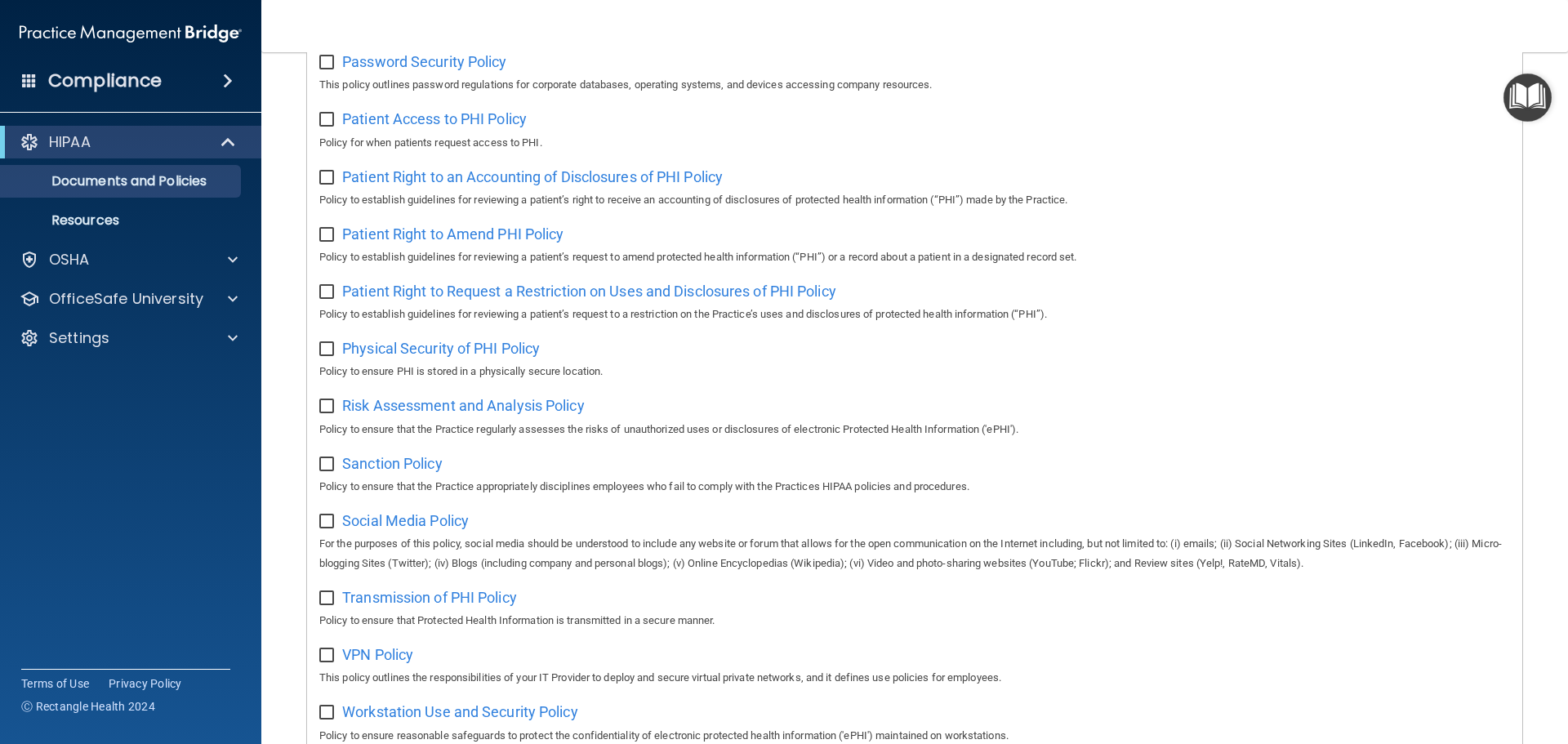
scroll to position [893, 0]
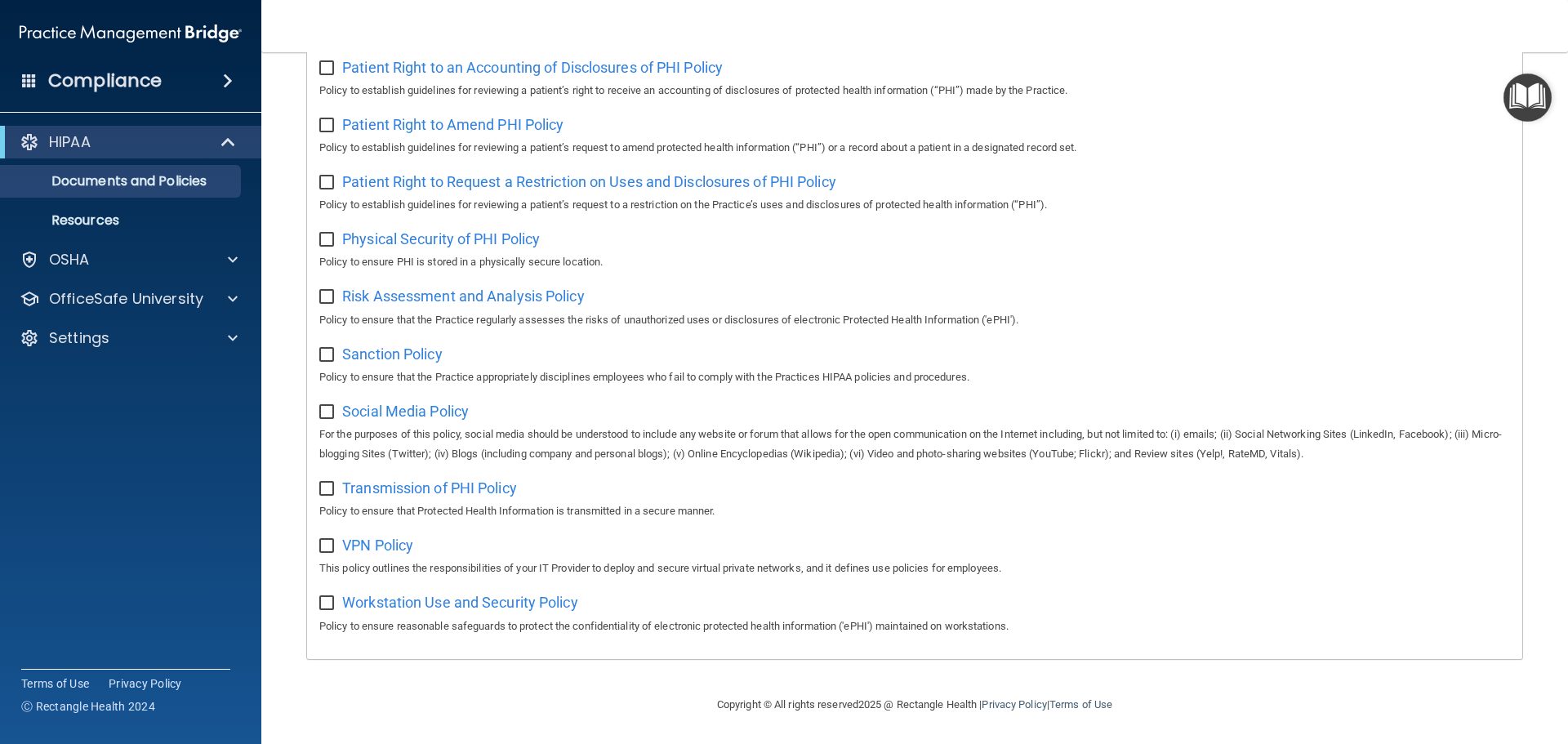
click at [336, 604] on input "checkbox" at bounding box center [328, 603] width 18 height 13
click at [327, 604] on input "checkbox" at bounding box center [328, 603] width 18 height 13
checkbox input "false"
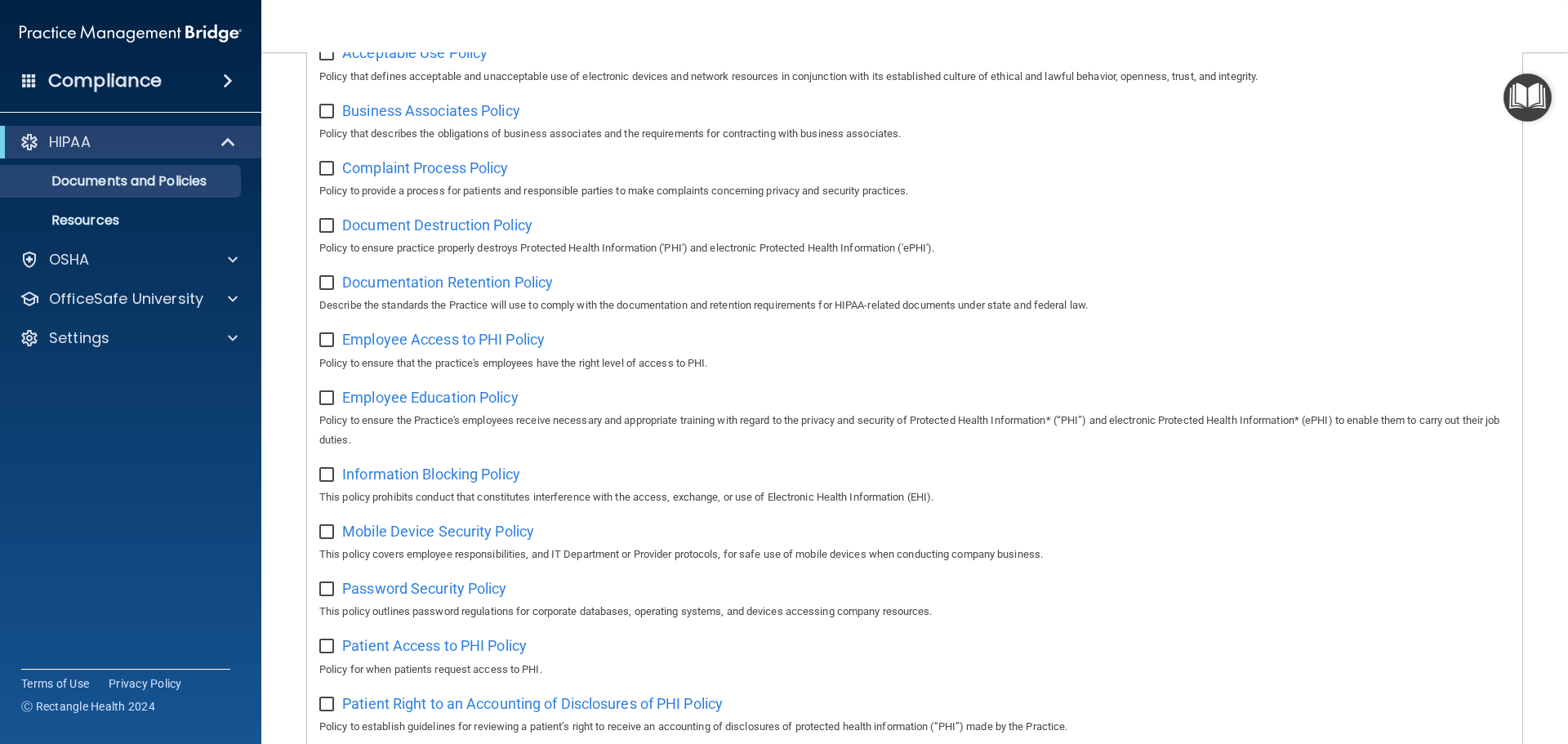
scroll to position [0, 0]
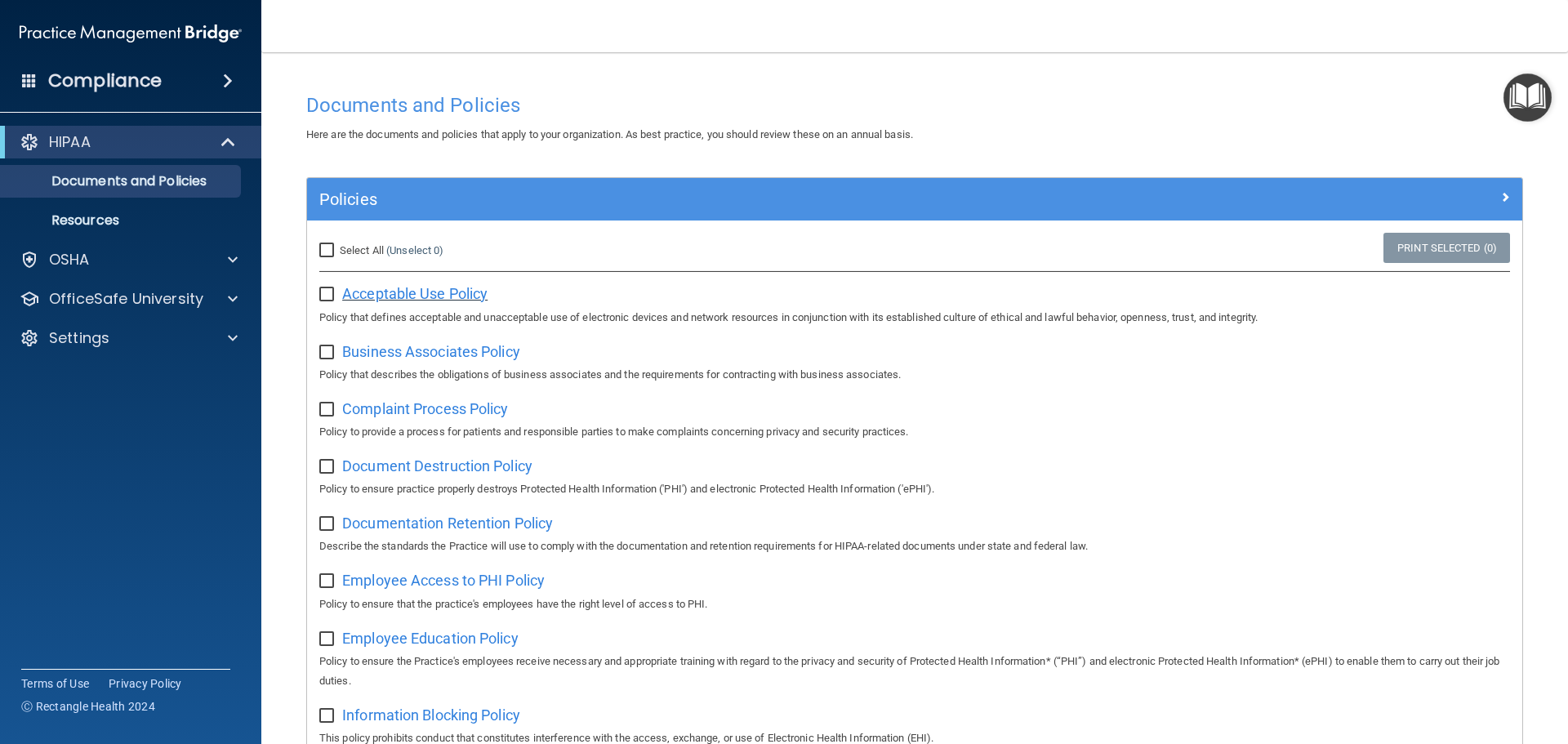
click at [423, 291] on span "Acceptable Use Policy" at bounding box center [415, 294] width 146 height 17
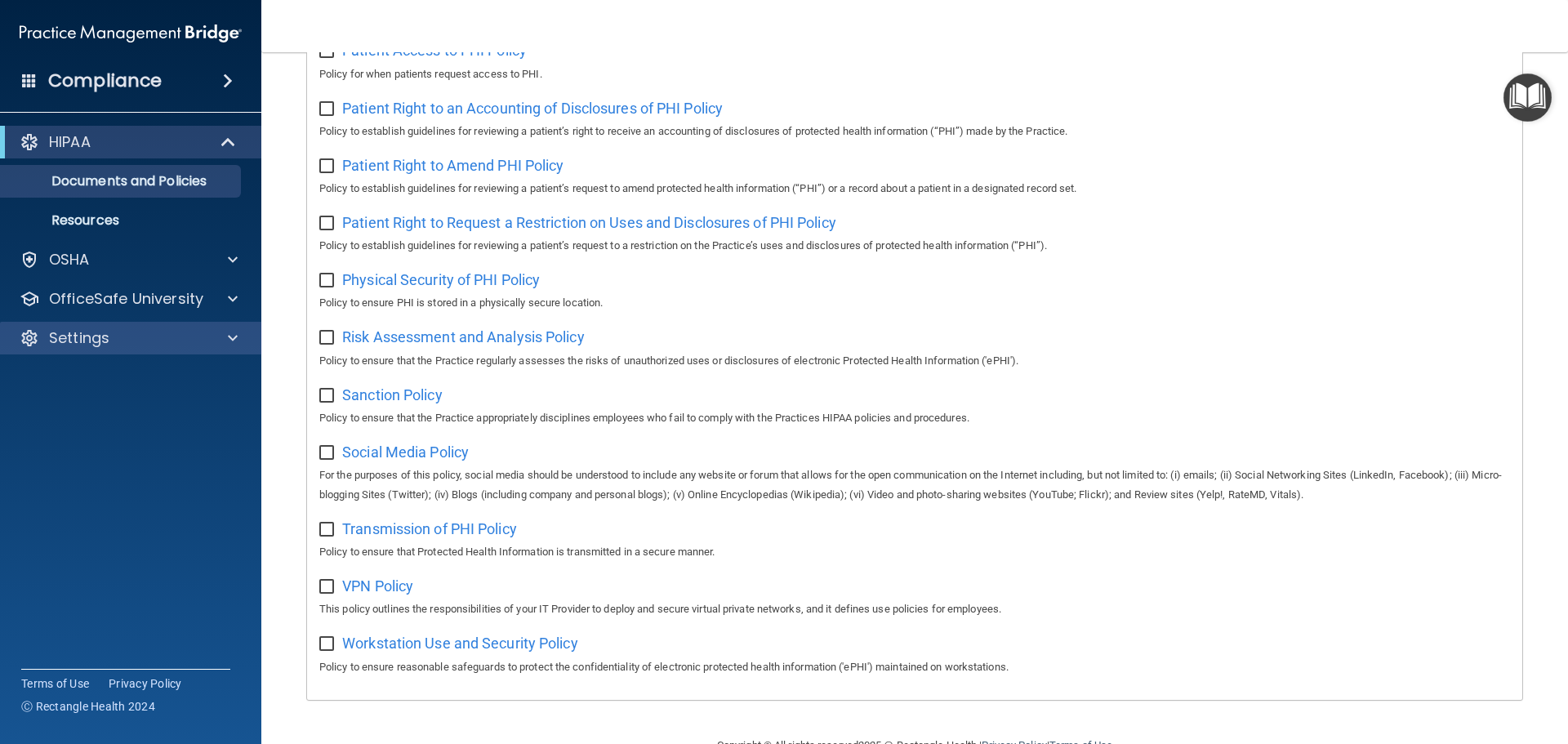
scroll to position [893, 0]
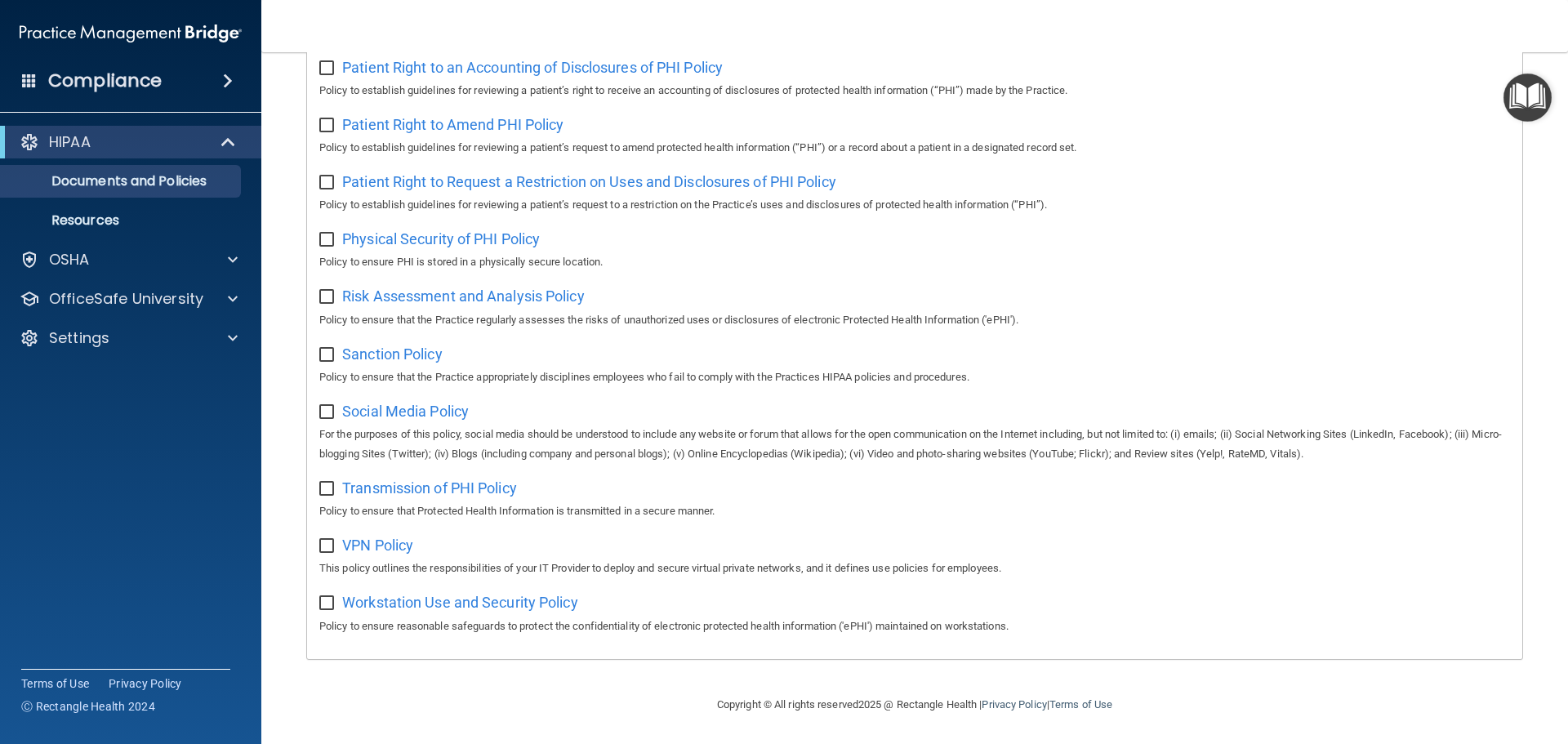
click at [227, 83] on span at bounding box center [228, 81] width 10 height 19
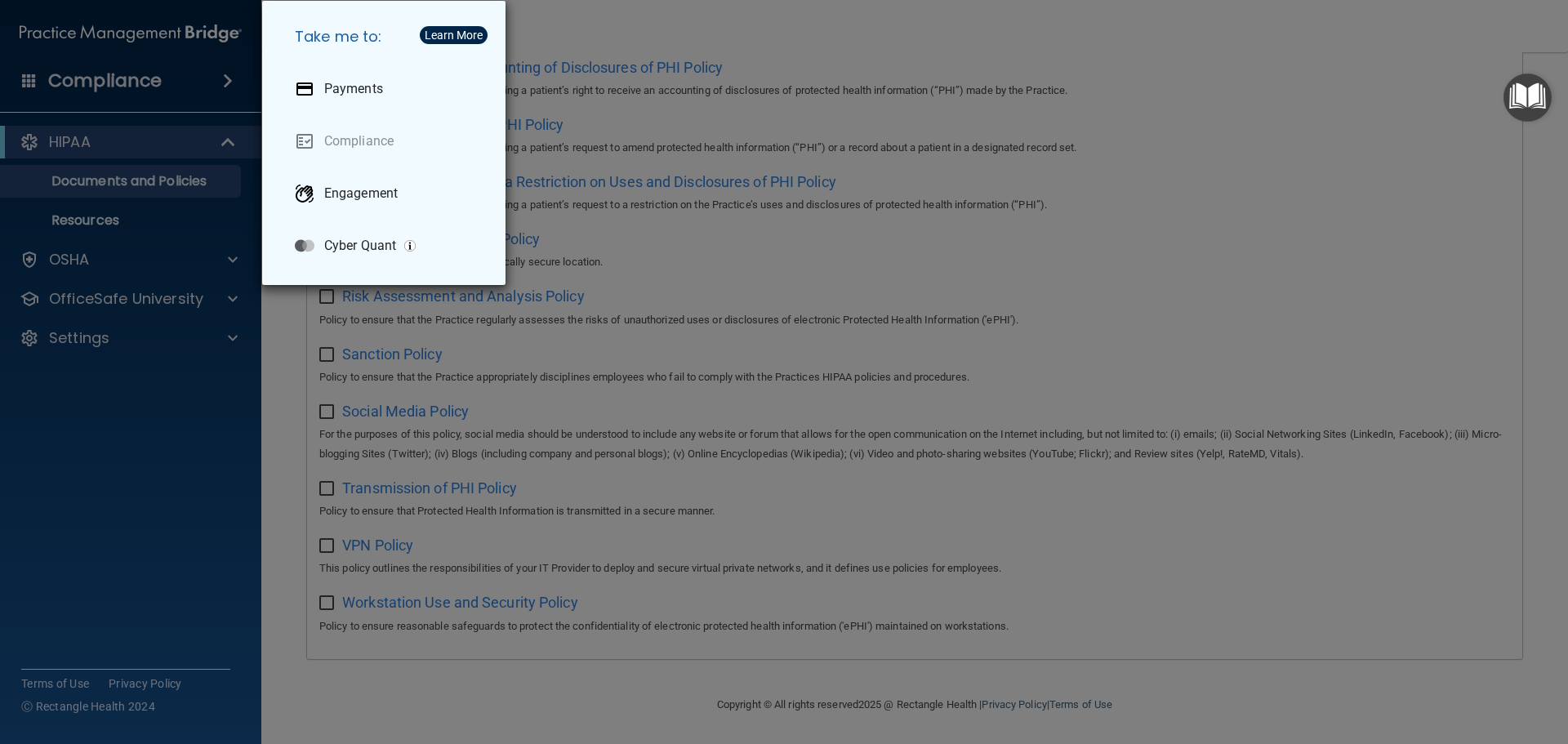
drag, startPoint x: 98, startPoint y: 354, endPoint x: 98, endPoint y: 334, distance: 20.0
click at [107, 340] on div "Take me to: Payments Compliance Engagement Cyber Quant" at bounding box center [784, 372] width 1568 height 744
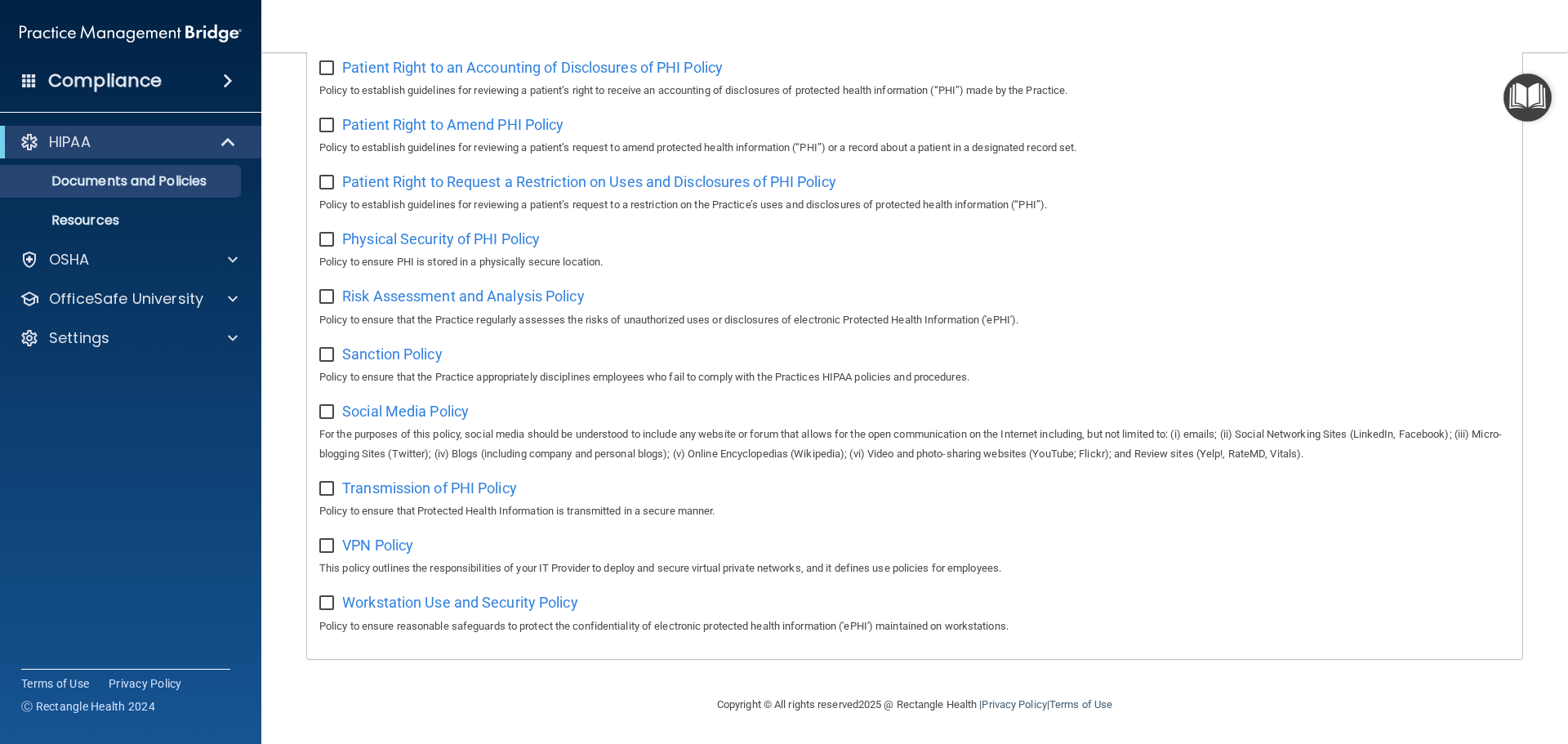
click at [93, 331] on div at bounding box center [784, 372] width 1568 height 744
click at [98, 339] on p "Settings" at bounding box center [79, 337] width 61 height 19
click at [105, 372] on p "My Account" at bounding box center [122, 377] width 223 height 16
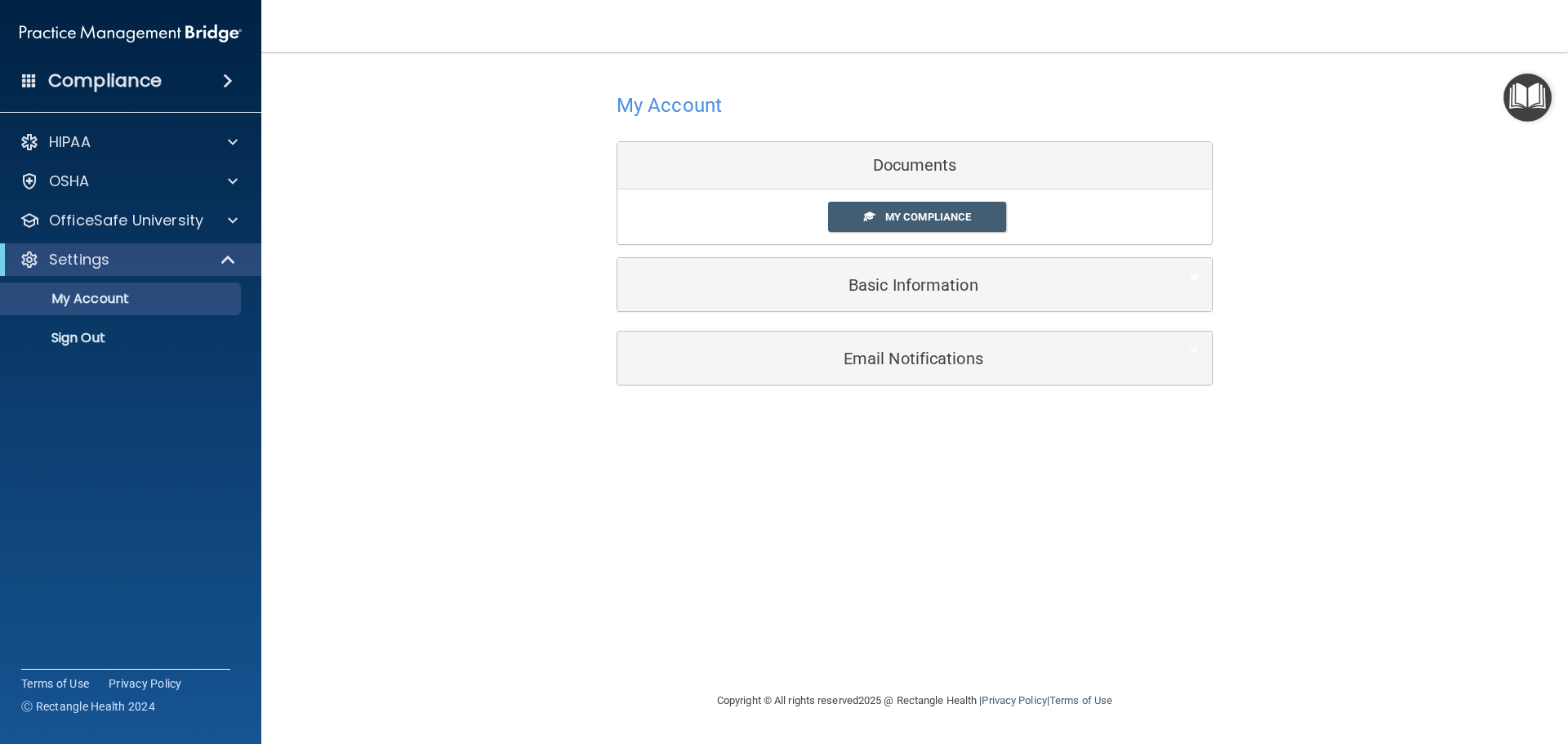
click at [899, 198] on div "My Compliance My Compliance My BAA" at bounding box center [914, 217] width 595 height 55
click at [896, 216] on span "My Compliance" at bounding box center [928, 217] width 86 height 13
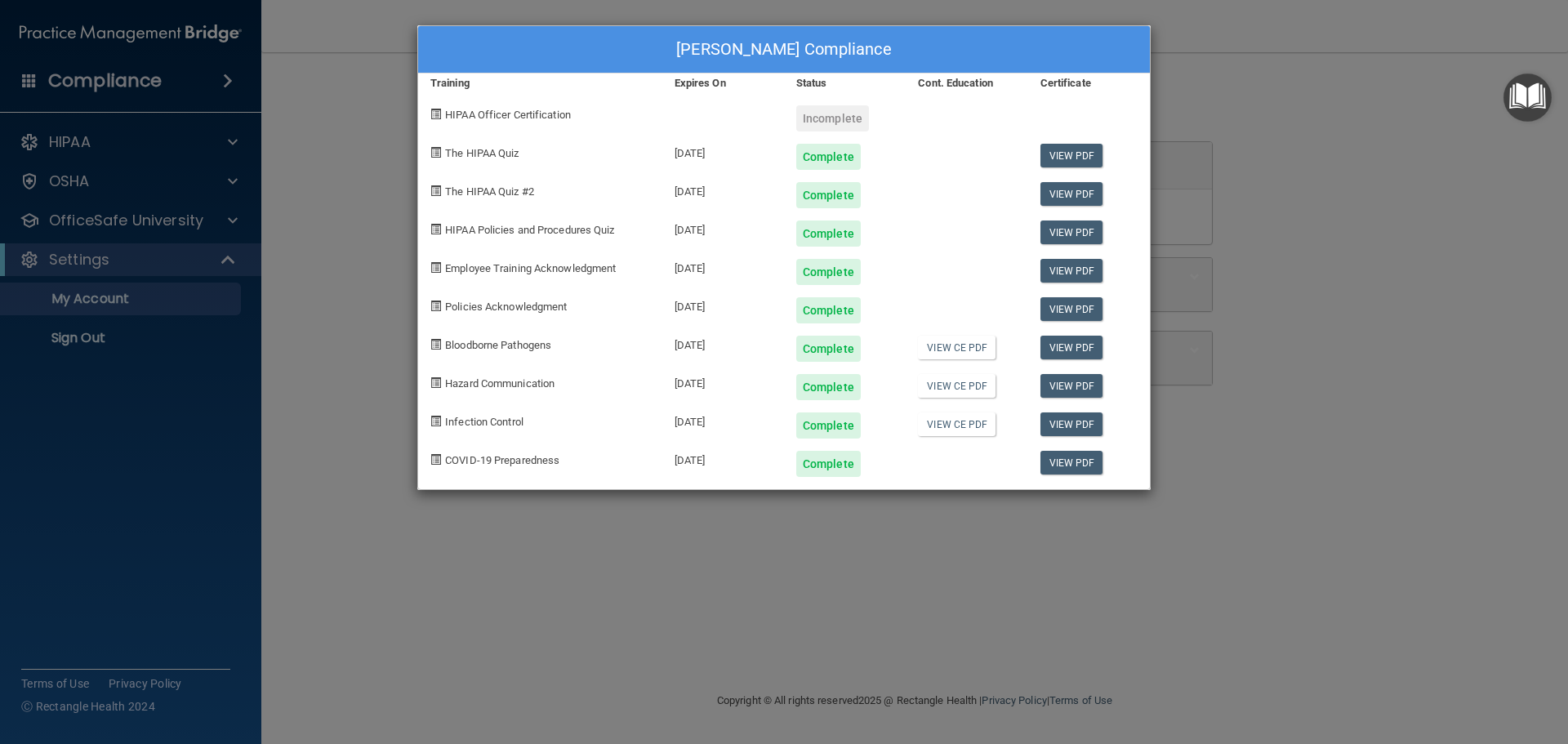
click at [817, 121] on div "Incomplete" at bounding box center [832, 118] width 72 height 26
